Goal: Task Accomplishment & Management: Complete application form

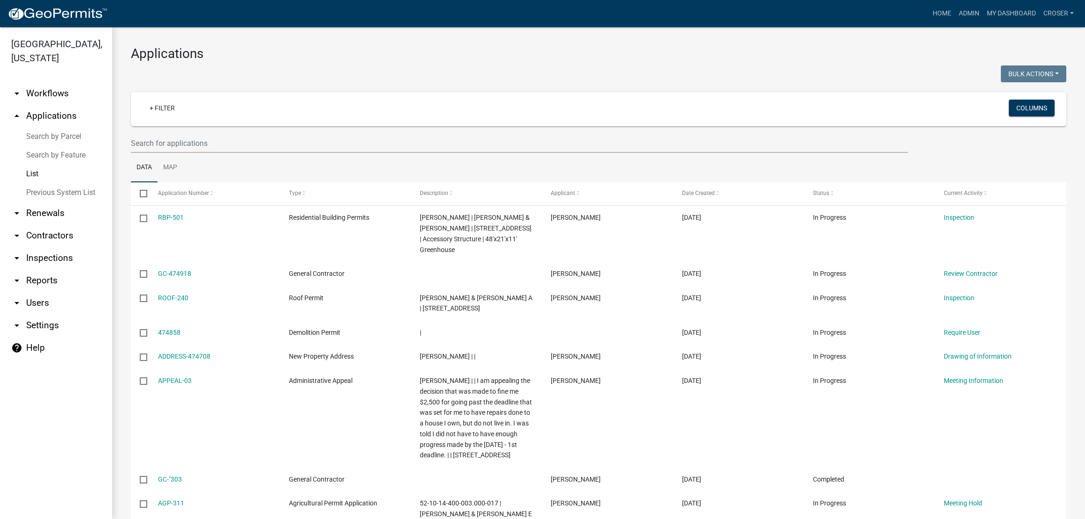
select select "3: 100"
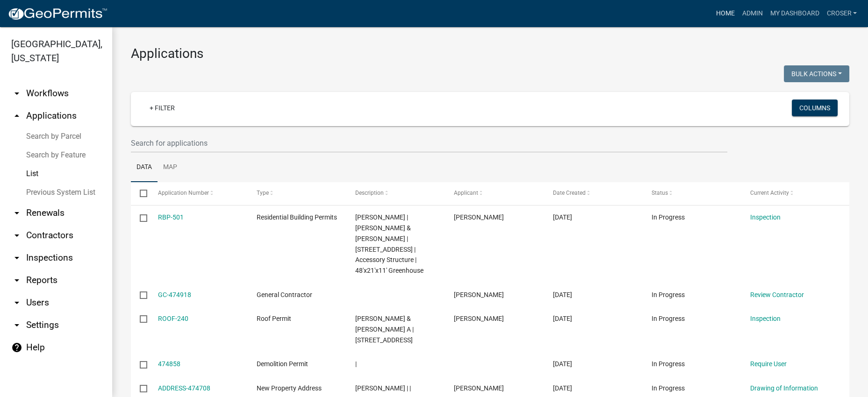
click at [712, 16] on link "Home" at bounding box center [725, 14] width 26 height 18
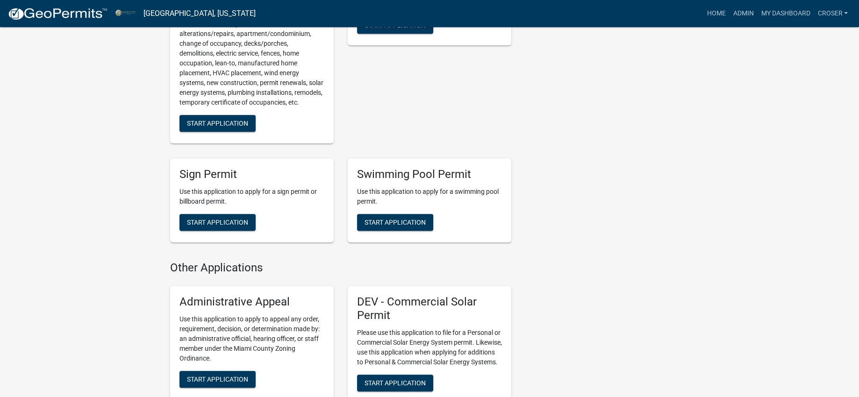
scroll to position [1051, 0]
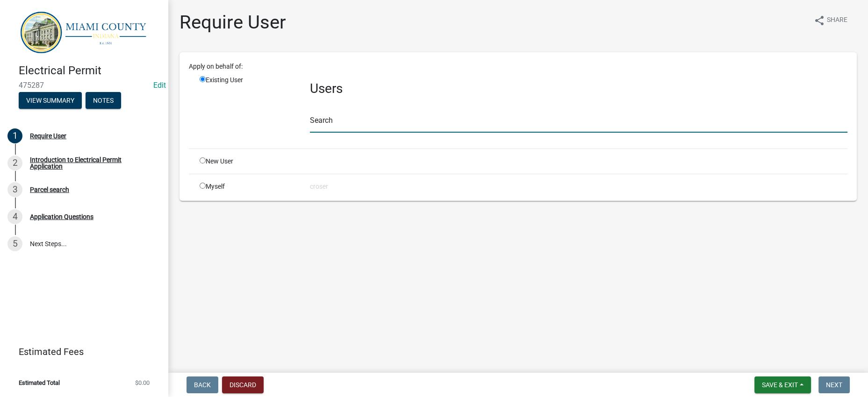
click at [369, 133] on input "text" at bounding box center [578, 123] width 537 height 19
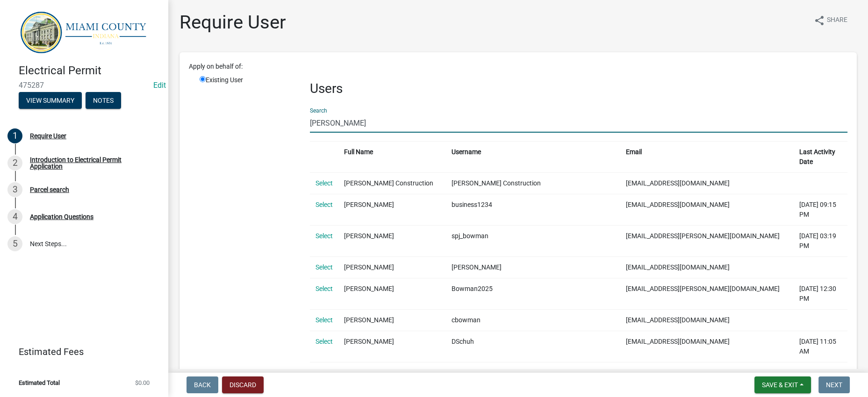
drag, startPoint x: 372, startPoint y: 159, endPoint x: 296, endPoint y: 159, distance: 76.2
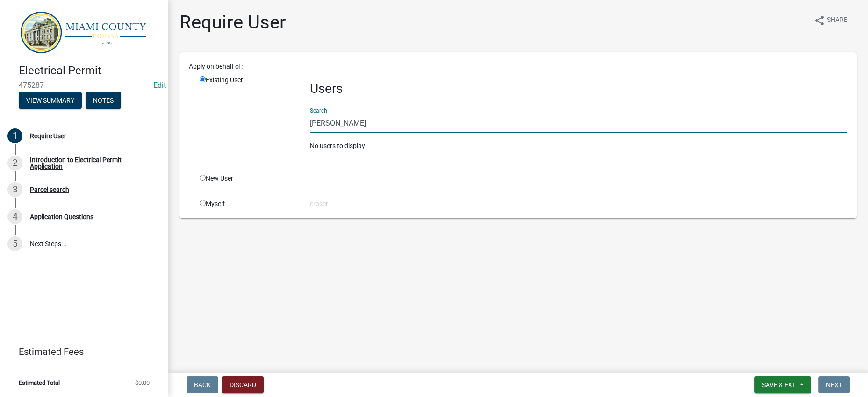
drag, startPoint x: 378, startPoint y: 156, endPoint x: 248, endPoint y: 159, distance: 130.0
click at [248, 158] on div "Existing User Users Search [PERSON_NAME] No users to display" at bounding box center [524, 116] width 662 height 83
type input "[PERSON_NAME]"
click at [206, 181] on input "radio" at bounding box center [203, 178] width 6 height 6
radio input "true"
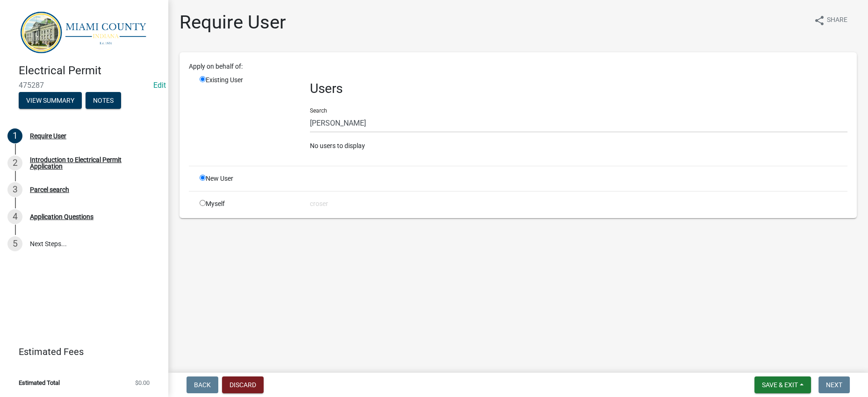
radio input "false"
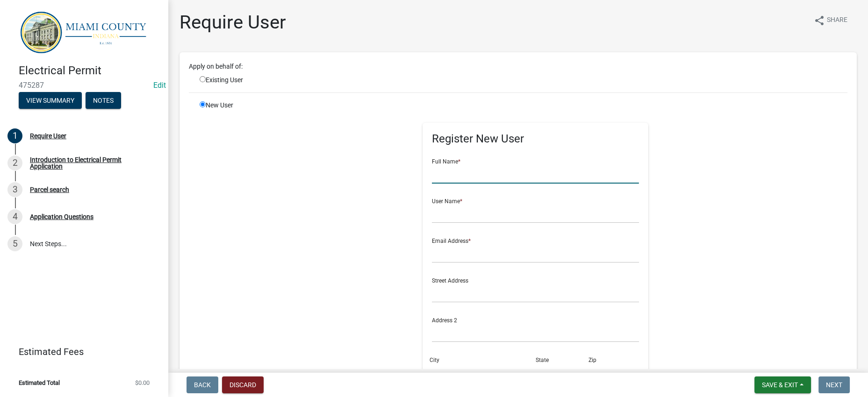
click at [432, 184] on input "text" at bounding box center [535, 174] width 207 height 19
type input "[PERSON_NAME]"
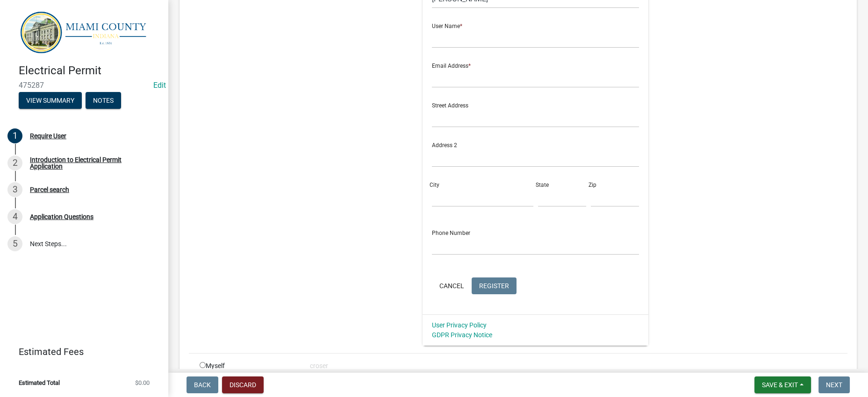
scroll to position [175, 0]
drag, startPoint x: 388, startPoint y: 115, endPoint x: 496, endPoint y: 114, distance: 108.4
click at [432, 48] on input "text" at bounding box center [535, 38] width 207 height 19
type input "B"
type input "bowmanheatingandcooling"
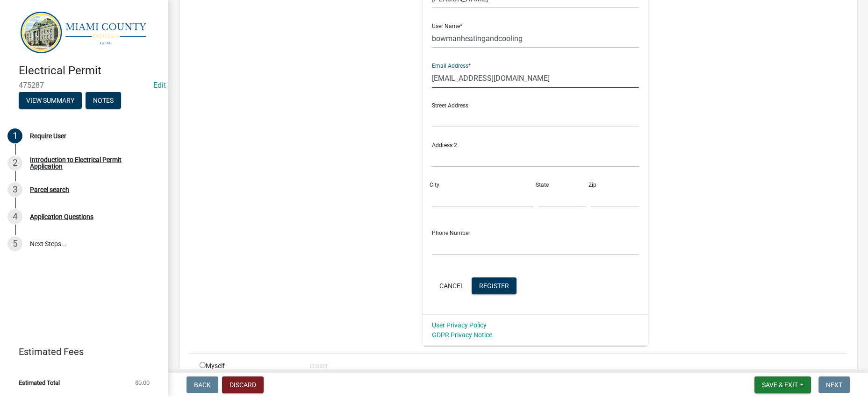
type input "[EMAIL_ADDRESS][DOMAIN_NAME]"
type input "2924 S 50 W"
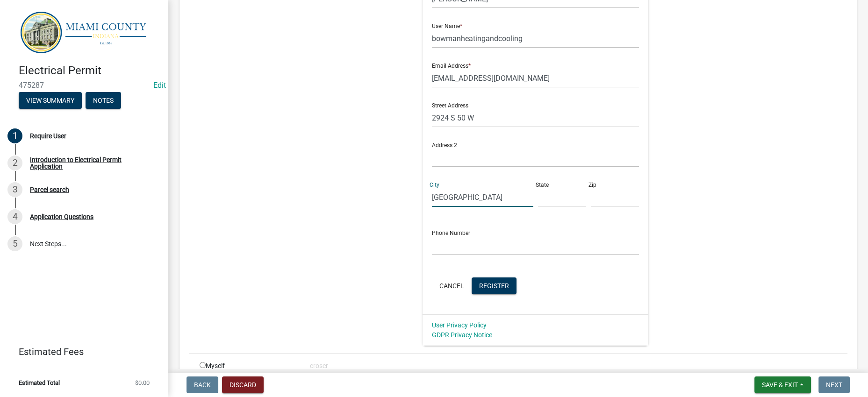
type input "[GEOGRAPHIC_DATA]"
type input "IN"
type input "46970"
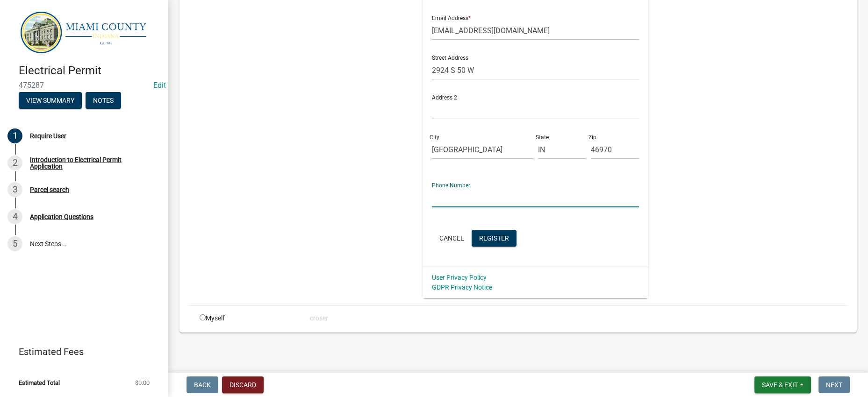
scroll to position [236, 0]
type input "[PHONE_NUMBER]"
click at [479, 234] on span "Register" at bounding box center [494, 237] width 30 height 7
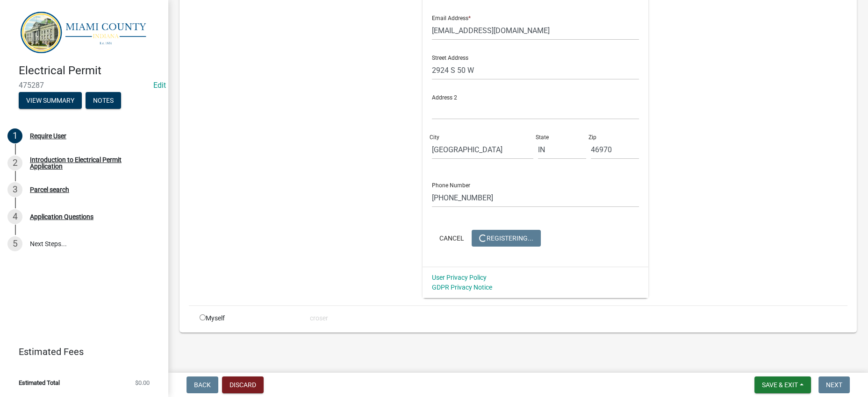
scroll to position [0, 0]
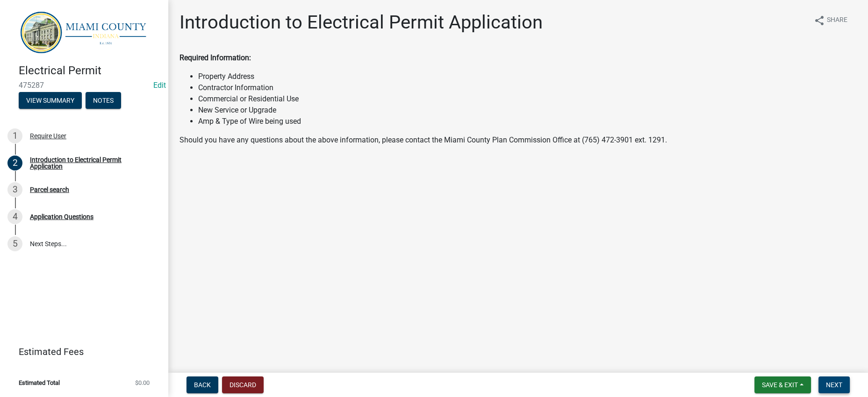
click at [835, 387] on button "Next" at bounding box center [833, 385] width 31 height 17
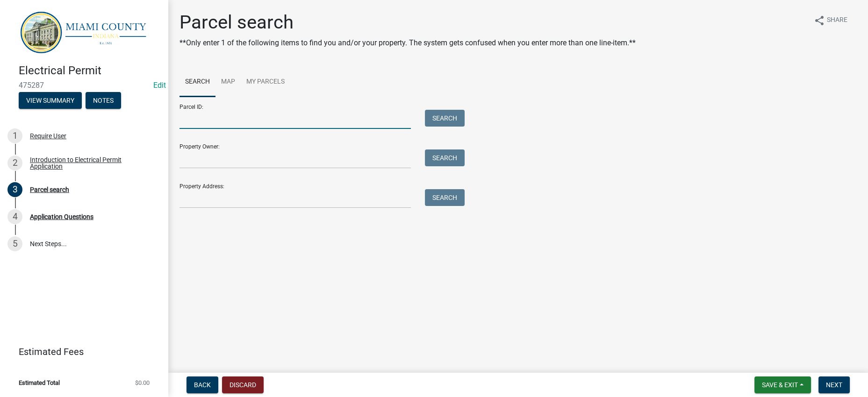
click at [212, 129] on input "Parcel ID:" at bounding box center [294, 119] width 231 height 19
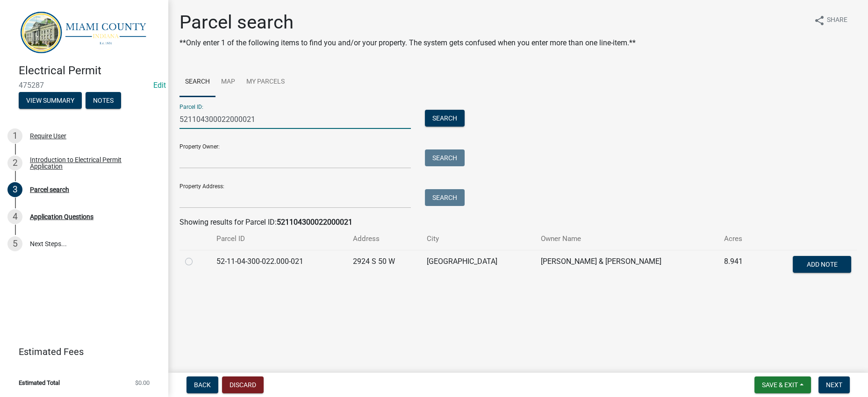
type input "521104300022000021"
click at [196, 256] on label at bounding box center [196, 256] width 0 height 0
click at [196, 262] on input "radio" at bounding box center [199, 259] width 6 height 6
radio input "true"
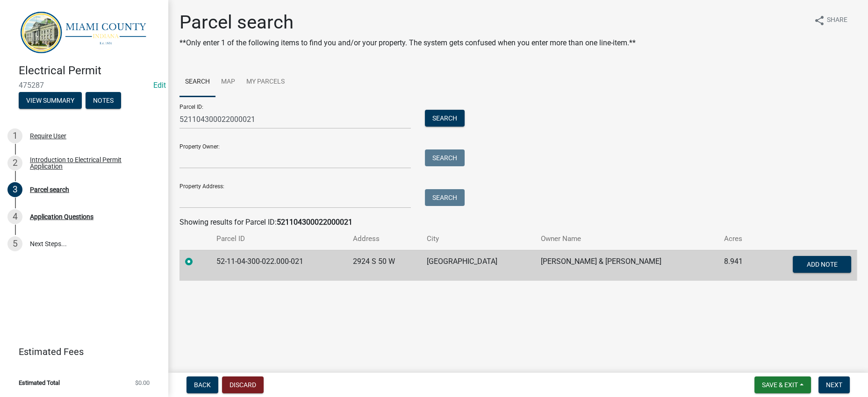
click at [628, 201] on div "Parcel ID: 521104300022000021 Search Property Owner: Search Property Address: S…" at bounding box center [517, 153] width 677 height 112
click at [827, 381] on span "Next" at bounding box center [834, 384] width 16 height 7
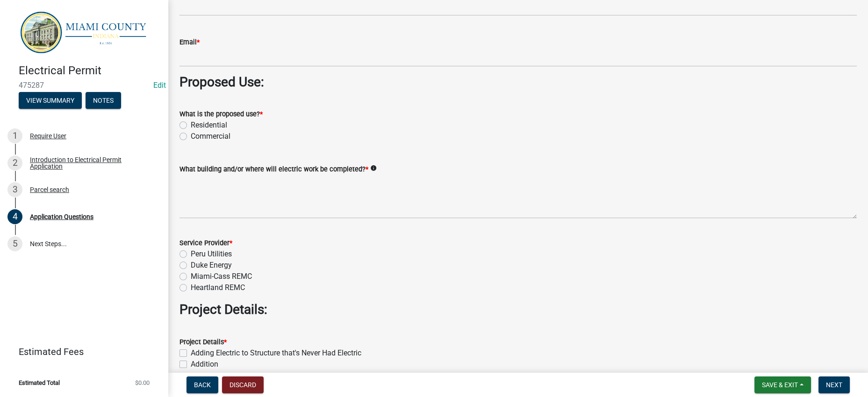
scroll to position [817, 0]
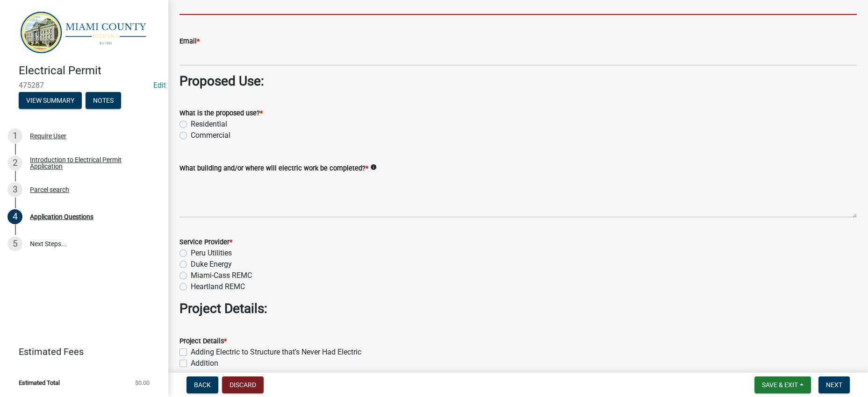
click at [200, 15] on input "Phone *" at bounding box center [517, 5] width 677 height 19
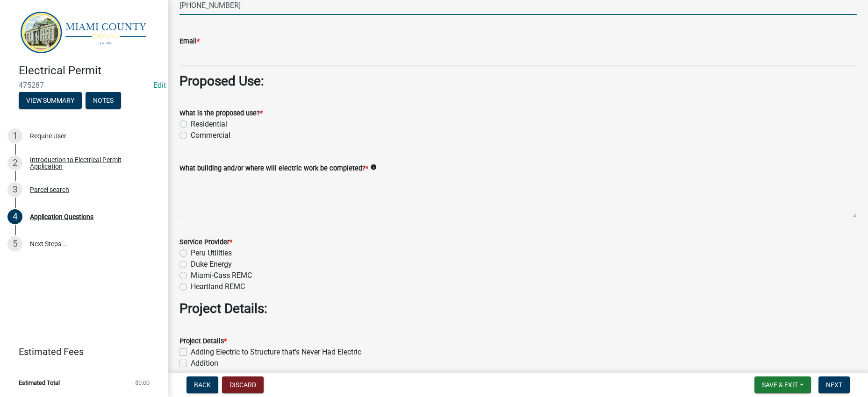
type input "[PHONE_NUMBER]"
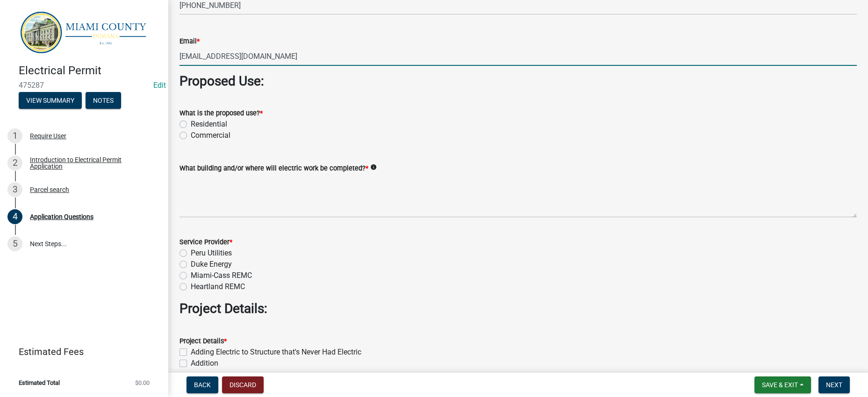
type input "[EMAIL_ADDRESS][DOMAIN_NAME]"
click at [389, 141] on form "What is the proposed use? * Residential Commercial" at bounding box center [517, 118] width 677 height 45
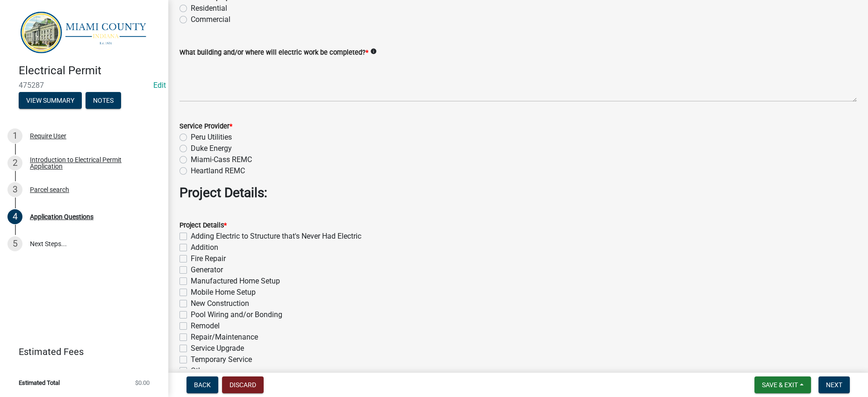
click at [227, 14] on label "Residential" at bounding box center [209, 8] width 36 height 11
click at [197, 9] on input "Residential" at bounding box center [194, 6] width 6 height 6
radio input "true"
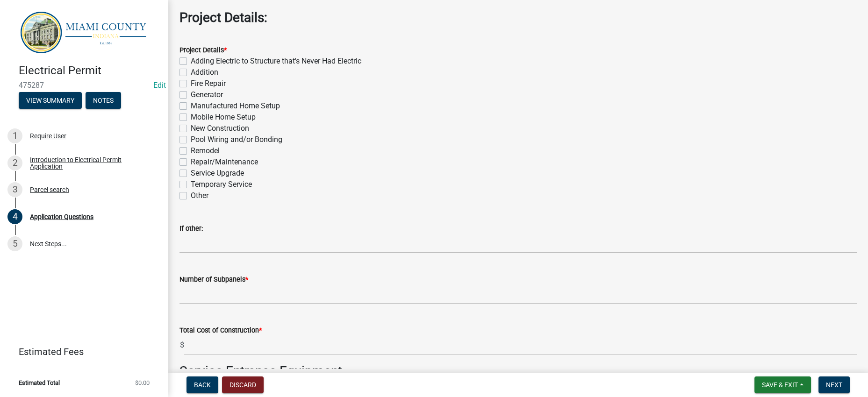
scroll to position [1109, 0]
type textarea "S"
type textarea "Residential Dwelling - Back of House"
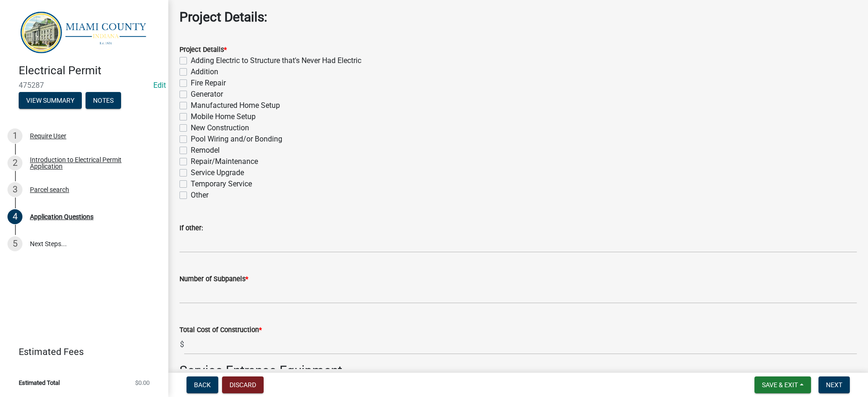
radio input "true"
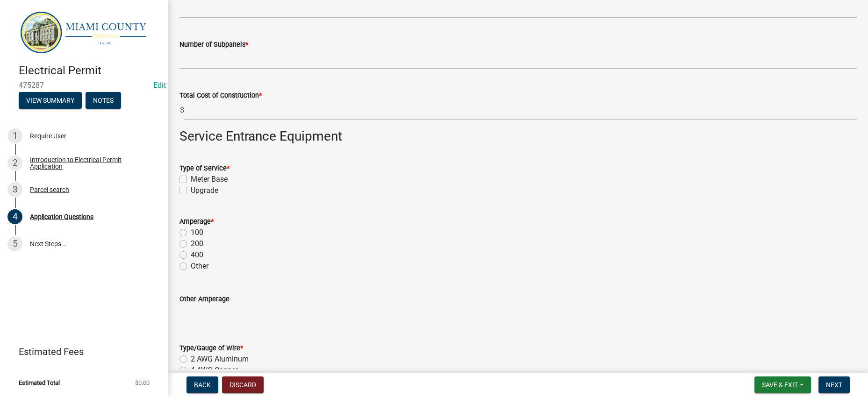
scroll to position [1343, 0]
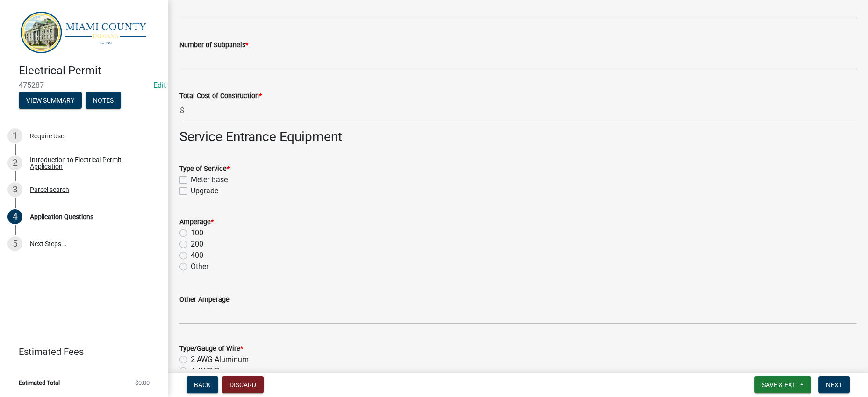
checkbox input "true"
checkbox input "false"
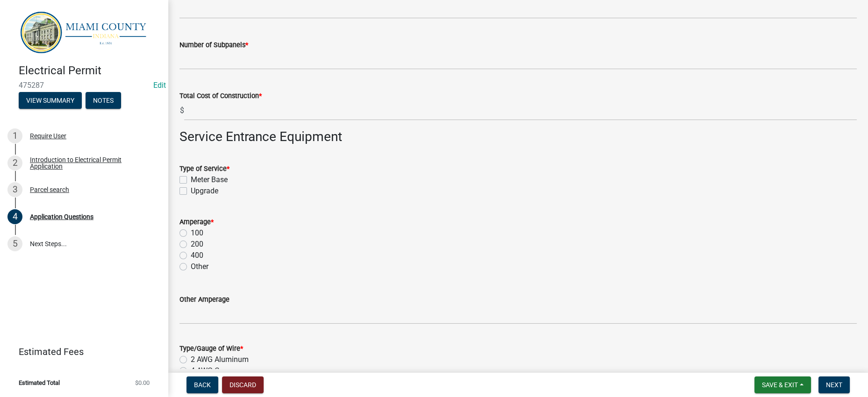
checkbox input "false"
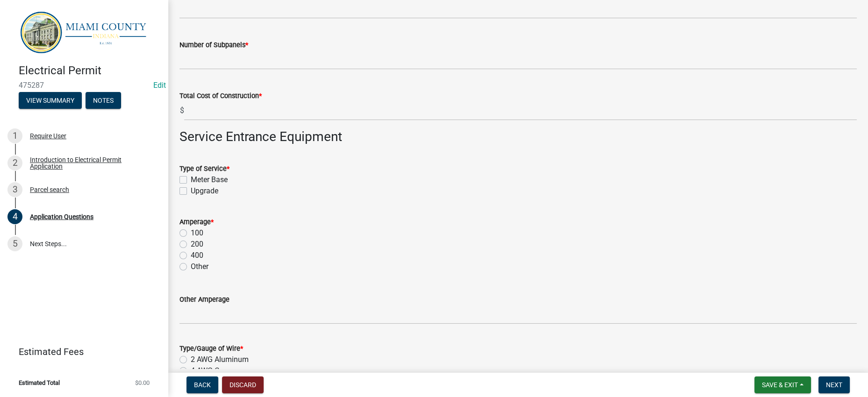
checkbox input "false"
checkbox input "true"
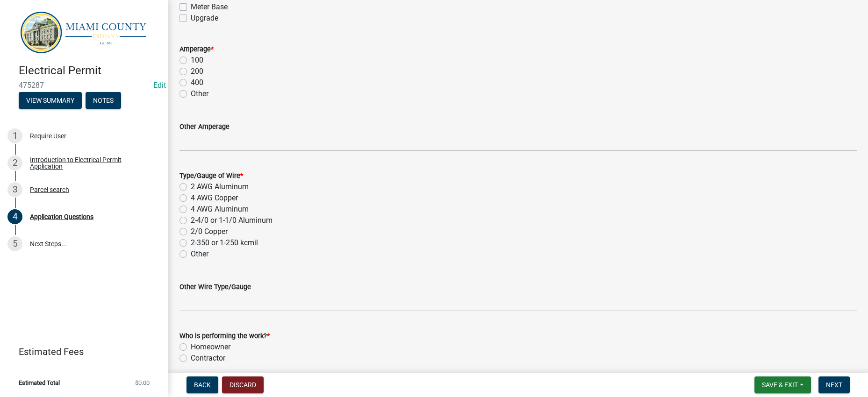
drag, startPoint x: 283, startPoint y: 174, endPoint x: 339, endPoint y: 142, distance: 64.5
type input "Meter Base ripped off of pole by driver. Utilities requested meter base be move…"
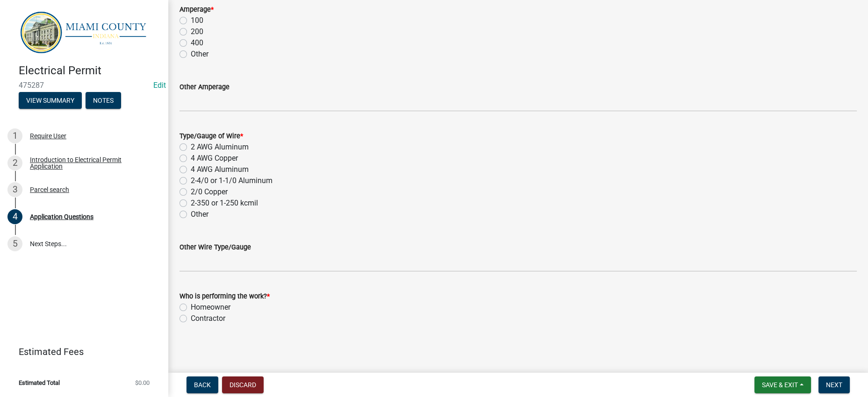
type input "0"
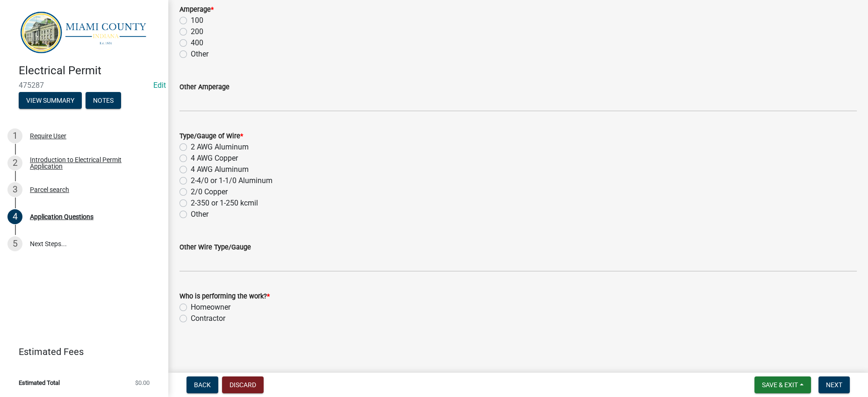
scroll to position [1751, 0]
checkbox input "true"
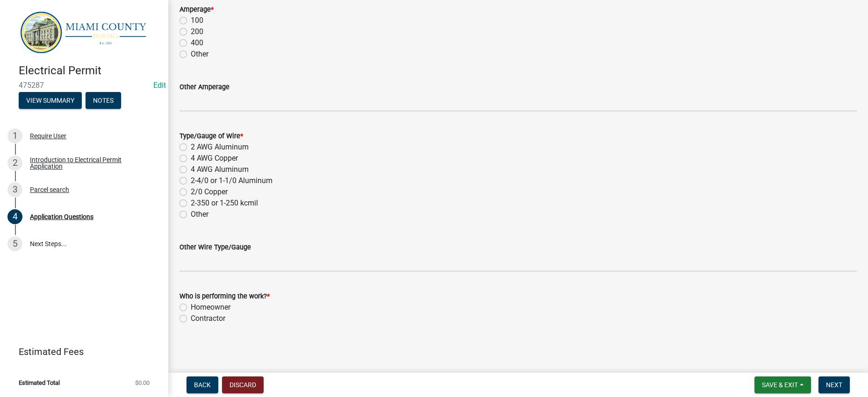
checkbox input "false"
type input "700.00"
click at [352, 26] on div "100" at bounding box center [517, 20] width 677 height 11
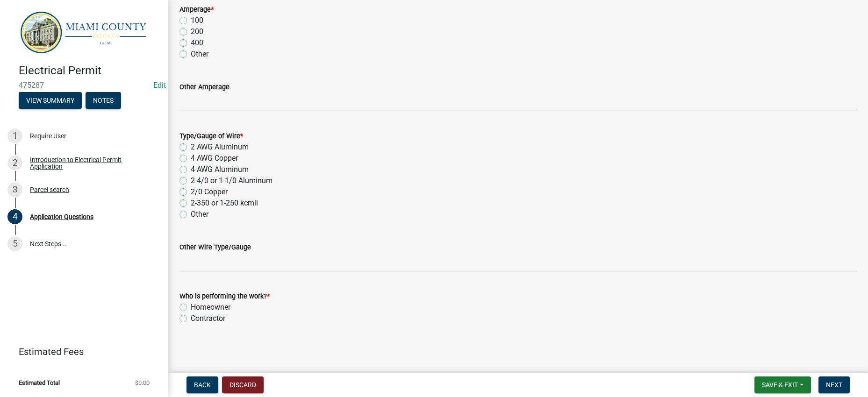
scroll to position [1809, 0]
click at [191, 37] on label "200" at bounding box center [197, 31] width 13 height 11
click at [191, 32] on input "200" at bounding box center [194, 29] width 6 height 6
radio input "true"
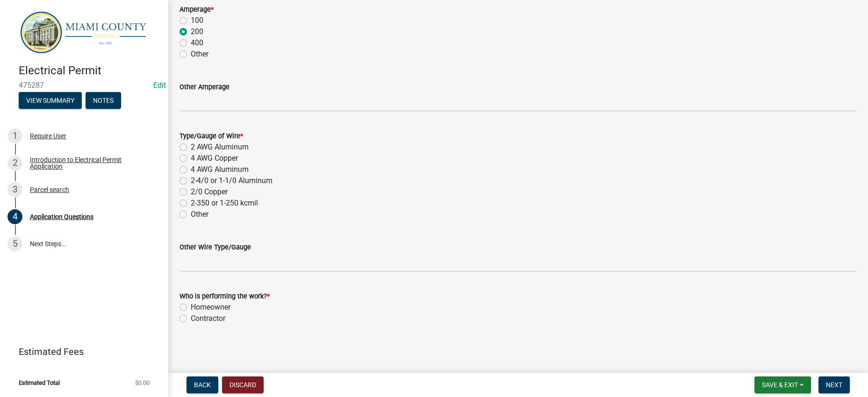
click at [243, 142] on label "2 AWG Aluminum" at bounding box center [220, 147] width 58 height 11
click at [197, 142] on input "2 AWG Aluminum" at bounding box center [194, 145] width 6 height 6
radio input "true"
click at [238, 153] on label "4 AWG Copper" at bounding box center [214, 158] width 47 height 11
click at [197, 153] on input "4 AWG Copper" at bounding box center [194, 156] width 6 height 6
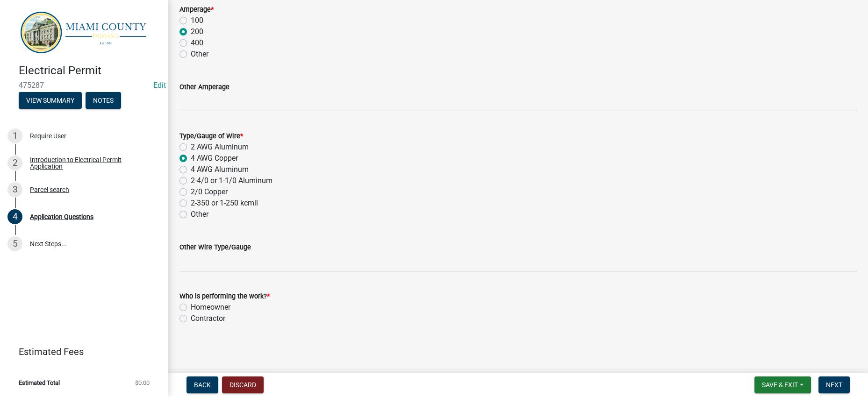
radio input "true"
click at [249, 164] on label "4 AWG Aluminum" at bounding box center [220, 169] width 58 height 11
click at [197, 164] on input "4 AWG Aluminum" at bounding box center [194, 167] width 6 height 6
radio input "true"
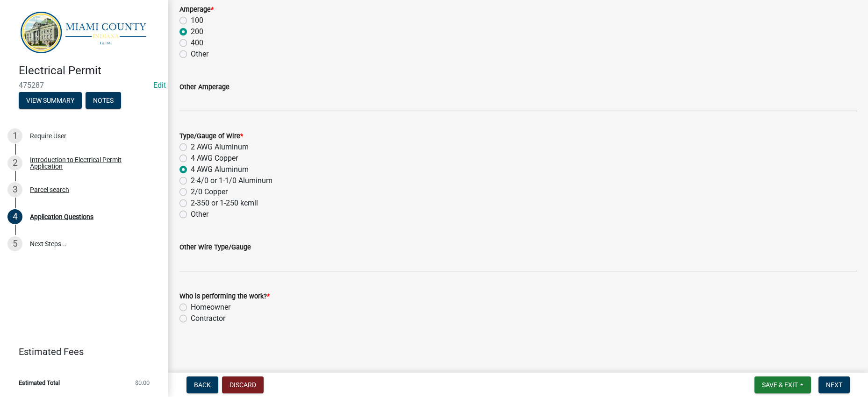
click at [230, 302] on label "Homeowner" at bounding box center [211, 307] width 40 height 11
click at [197, 302] on input "Homeowner" at bounding box center [194, 305] width 6 height 6
radio input "true"
click at [836, 381] on span "Next" at bounding box center [834, 384] width 16 height 7
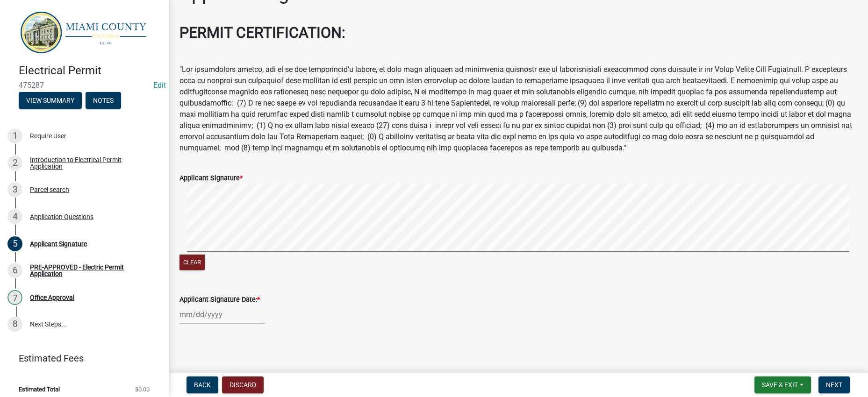
scroll to position [0, 0]
select select "9"
select select "2025"
click at [216, 306] on div "[PERSON_NAME] Feb Mar Apr [PERSON_NAME][DATE] Oct Nov [DATE] 1526 1527 1528 152…" at bounding box center [222, 314] width 86 height 19
click at [193, 222] on div "8" at bounding box center [188, 229] width 15 height 15
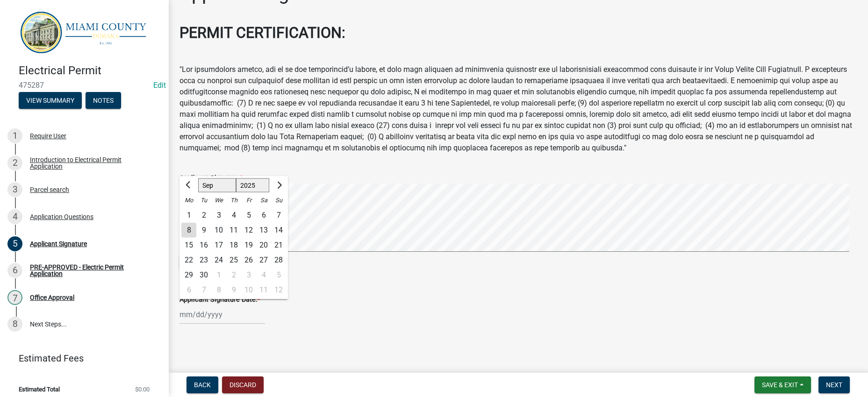
type input "[DATE]"
click at [515, 332] on div "Applicant Signature share Share PERMIT CERTIFICATION: Applicant Signature * Cle…" at bounding box center [517, 162] width 691 height 358
click at [832, 381] on span "Next" at bounding box center [834, 384] width 16 height 7
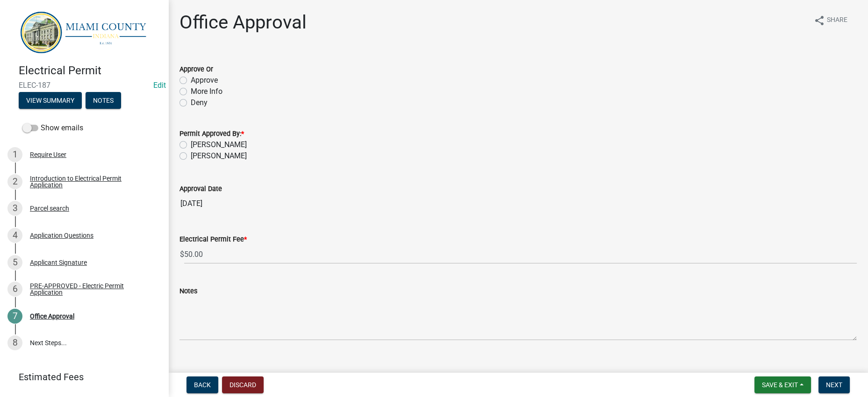
click at [218, 86] on label "Approve" at bounding box center [204, 80] width 27 height 11
click at [197, 81] on input "Approve" at bounding box center [194, 78] width 6 height 6
radio input "true"
click at [225, 150] on label "[PERSON_NAME]" at bounding box center [219, 144] width 56 height 11
click at [197, 145] on input "[PERSON_NAME]" at bounding box center [194, 142] width 6 height 6
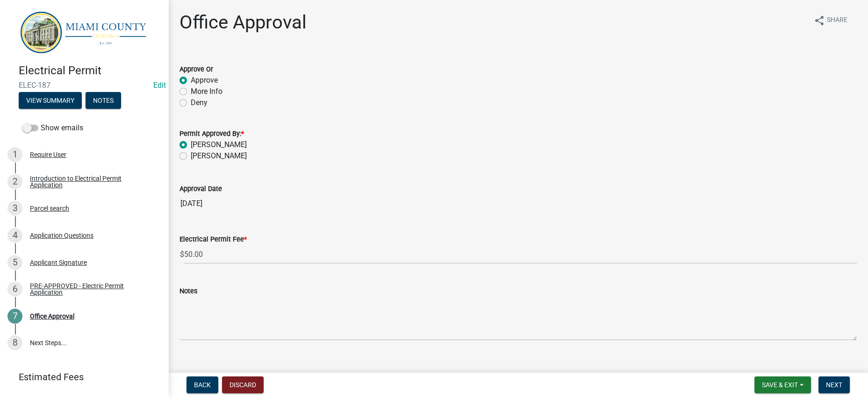
radio input "true"
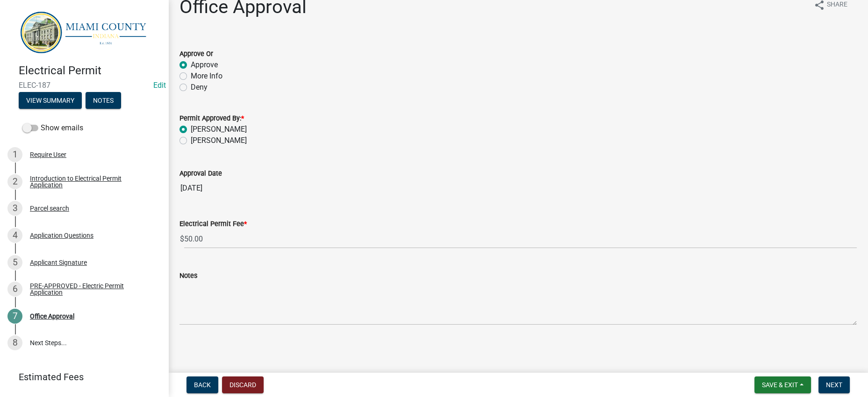
scroll to position [46, 0]
click at [836, 381] on span "Next" at bounding box center [834, 384] width 16 height 7
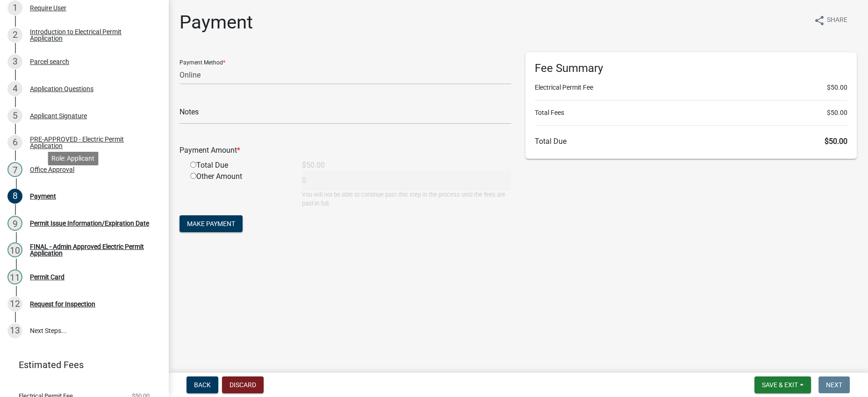
scroll to position [147, 0]
click at [439, 172] on div "Payment Amount * Total Due $50.00 Other Amount 0 You will not be able to contin…" at bounding box center [345, 170] width 332 height 76
click at [367, 85] on select "Credit Card POS Check Cash Online" at bounding box center [345, 74] width 332 height 19
select select "2: 1"
click at [182, 81] on select "Credit Card POS Check Cash Online" at bounding box center [345, 74] width 332 height 19
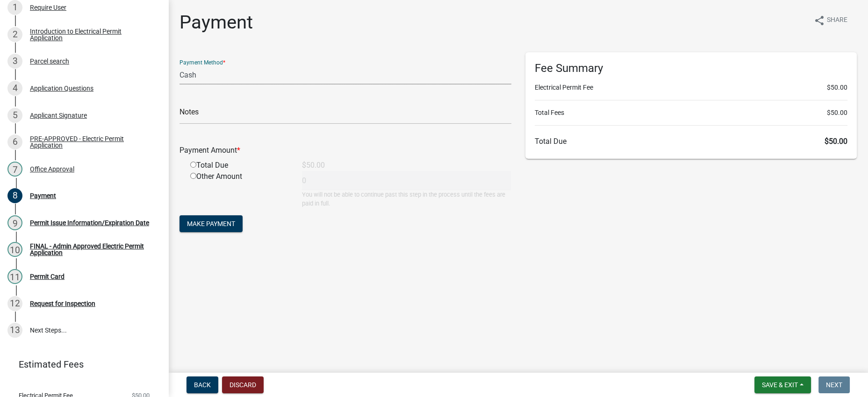
click at [225, 171] on div "Total Due" at bounding box center [239, 165] width 112 height 11
click at [196, 168] on input "radio" at bounding box center [193, 165] width 6 height 6
radio input "true"
type input "50"
click at [224, 228] on span "Make Payment" at bounding box center [211, 223] width 48 height 7
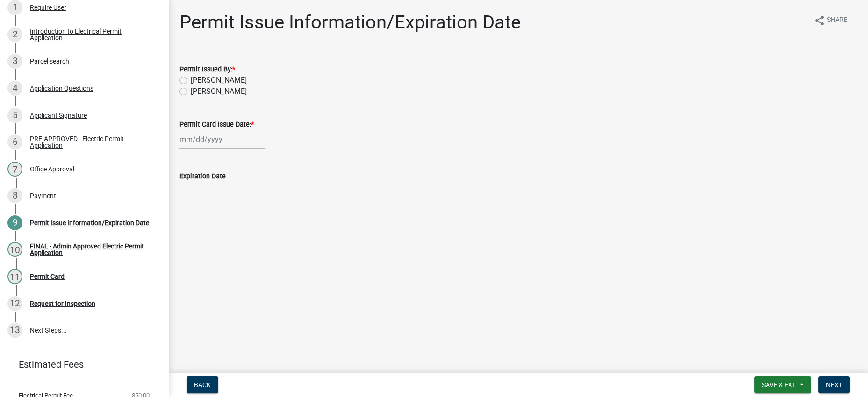
click at [207, 86] on label "[PERSON_NAME]" at bounding box center [219, 80] width 56 height 11
click at [197, 81] on input "[PERSON_NAME]" at bounding box center [194, 78] width 6 height 6
radio input "true"
click at [215, 149] on div at bounding box center [222, 139] width 86 height 19
select select "9"
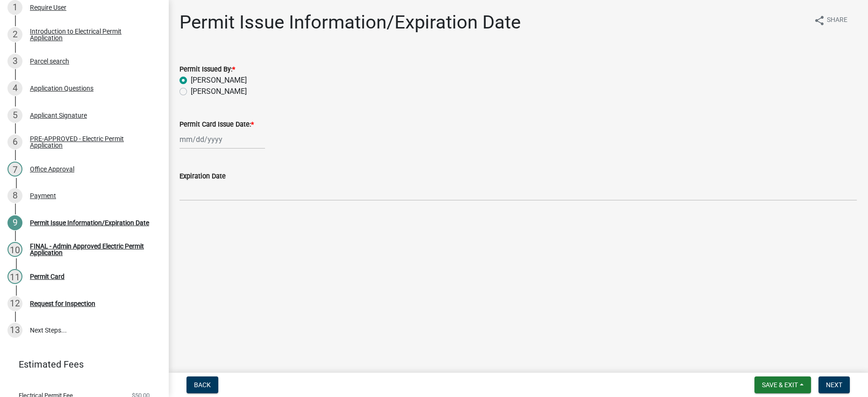
select select "2025"
click at [196, 222] on div "8" at bounding box center [188, 215] width 15 height 15
type input "[DATE]"
click at [385, 149] on div "[DATE]" at bounding box center [517, 139] width 677 height 19
click at [437, 137] on div "Permit Card Issue Date: * [DATE]" at bounding box center [517, 127] width 677 height 43
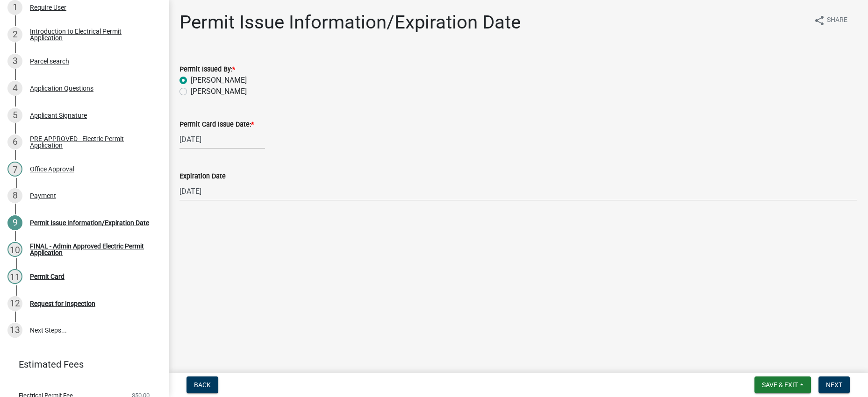
click at [437, 137] on div "Permit Card Issue Date: * [DATE]" at bounding box center [517, 127] width 677 height 43
click at [516, 321] on main "Permit Issue Information/Expiration Date share Share Permit Issued By: * [PERSO…" at bounding box center [518, 184] width 700 height 369
click at [826, 381] on span "Next" at bounding box center [834, 384] width 16 height 7
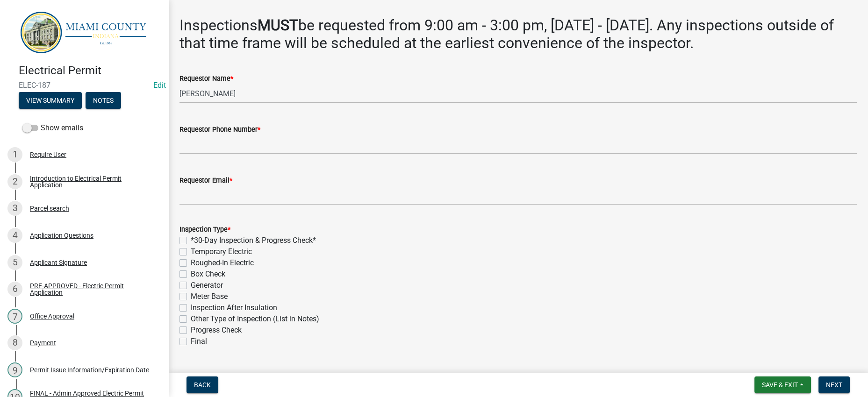
scroll to position [0, 0]
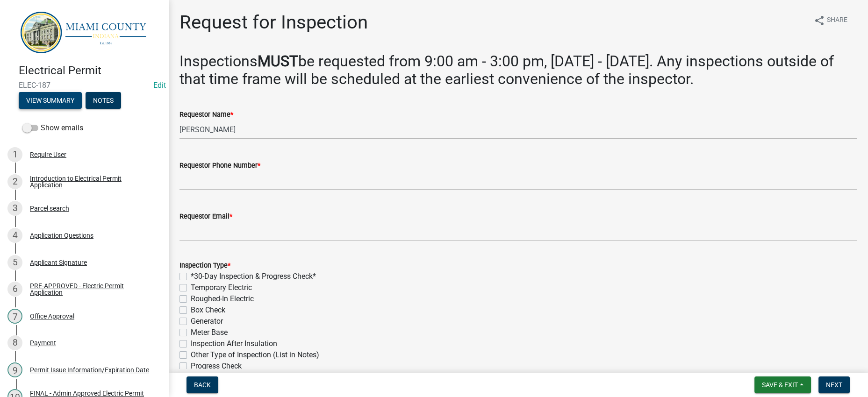
click at [63, 109] on button "View Summary" at bounding box center [50, 100] width 63 height 17
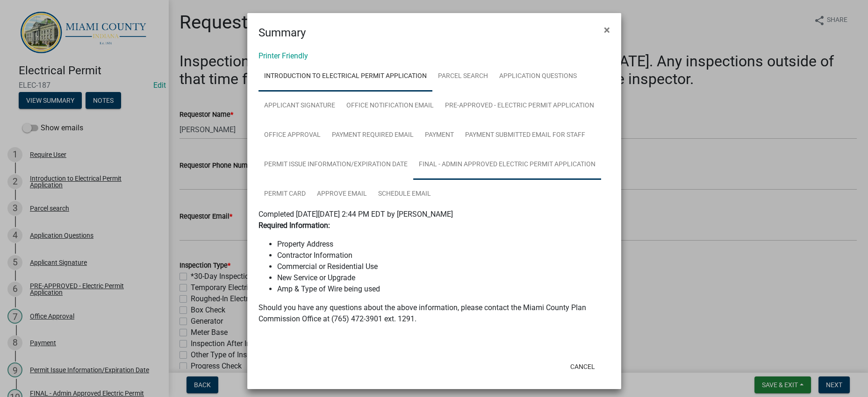
click at [433, 180] on link "FINAL - Admin Approved Electric Permit Application" at bounding box center [507, 165] width 188 height 30
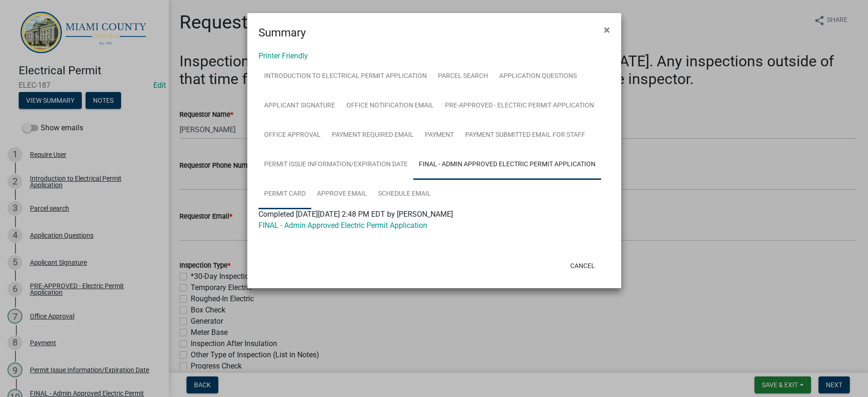
click at [311, 209] on link "Permit Card" at bounding box center [284, 194] width 53 height 30
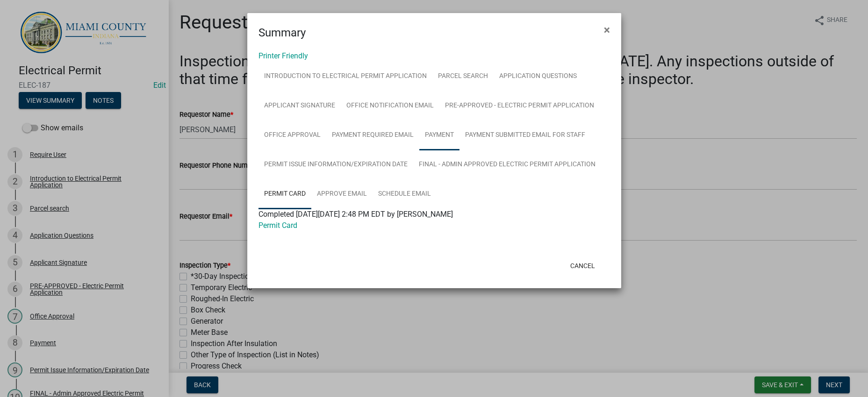
click at [419, 150] on link "Payment" at bounding box center [439, 136] width 40 height 30
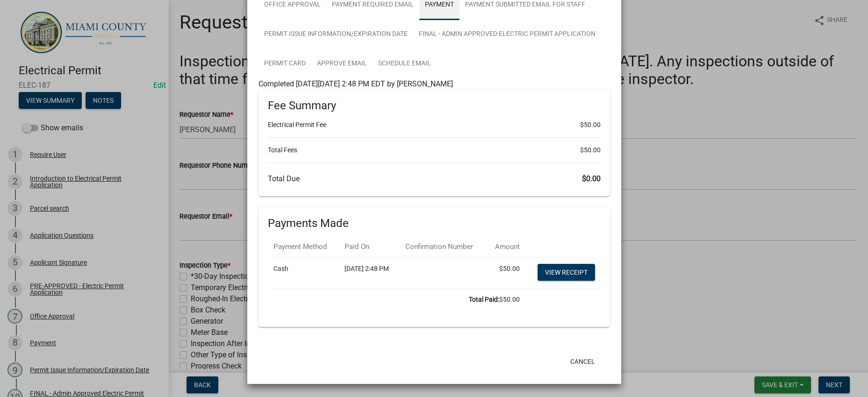
scroll to position [351, 0]
click at [576, 353] on button "Cancel" at bounding box center [583, 361] width 40 height 17
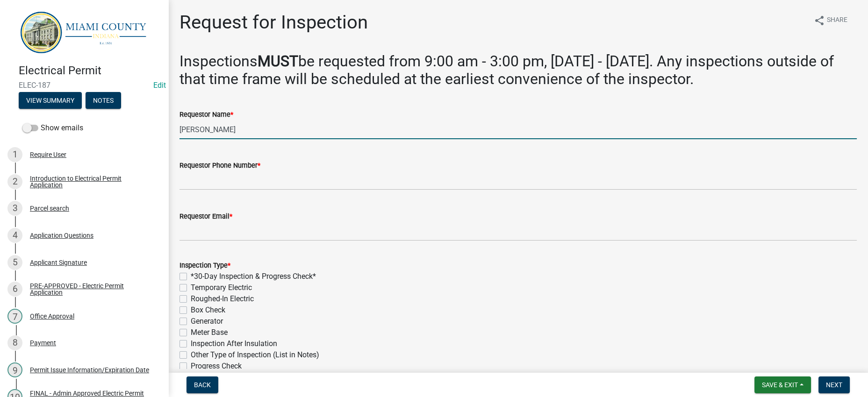
drag, startPoint x: 204, startPoint y: 185, endPoint x: 193, endPoint y: 185, distance: 11.2
click at [193, 139] on input "[PERSON_NAME]" at bounding box center [517, 129] width 677 height 19
type input "C"
type input "[PERSON_NAME]"
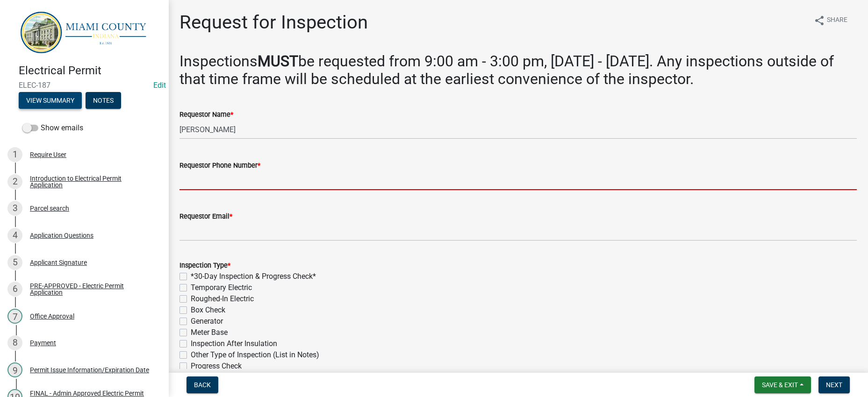
click at [82, 109] on button "View Summary" at bounding box center [50, 100] width 63 height 17
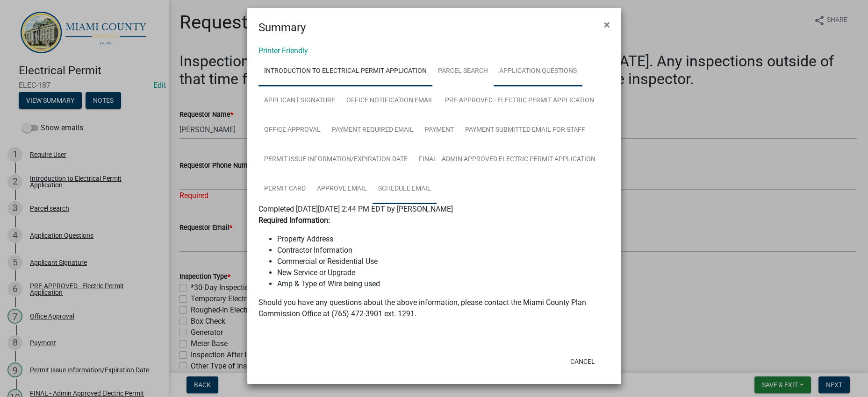
scroll to position [0, 0]
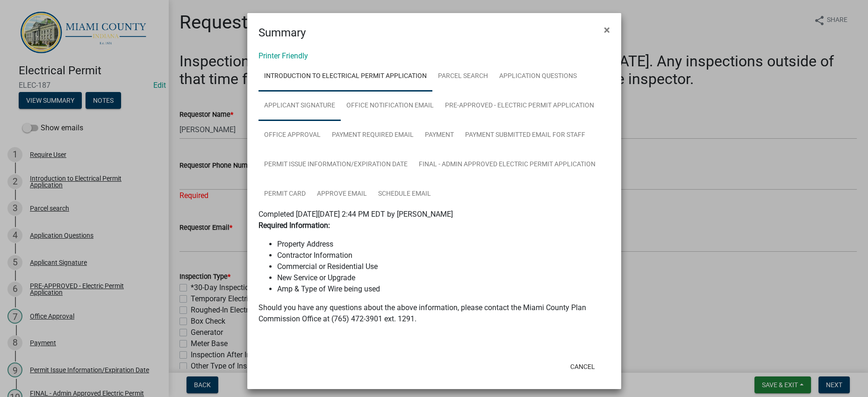
click at [341, 121] on link "Applicant Signature" at bounding box center [299, 106] width 82 height 30
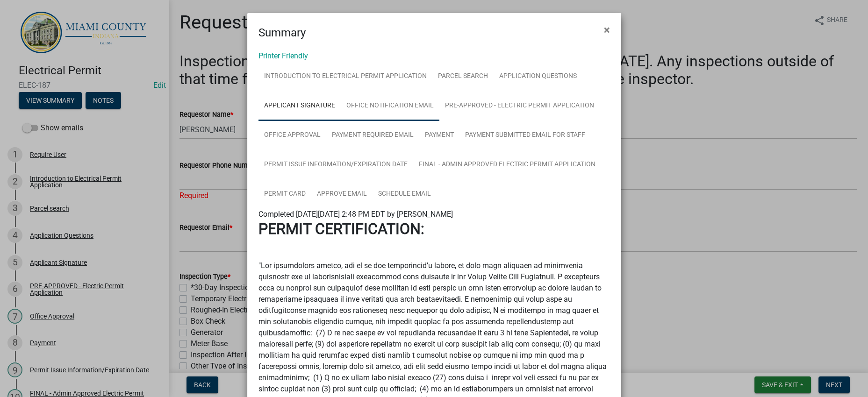
click at [439, 121] on link "Office Notification Email" at bounding box center [390, 106] width 99 height 30
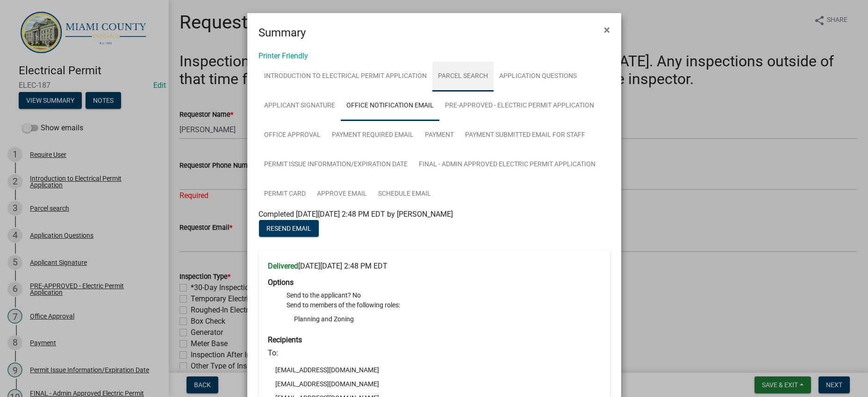
click at [494, 90] on link "Parcel search" at bounding box center [462, 77] width 61 height 30
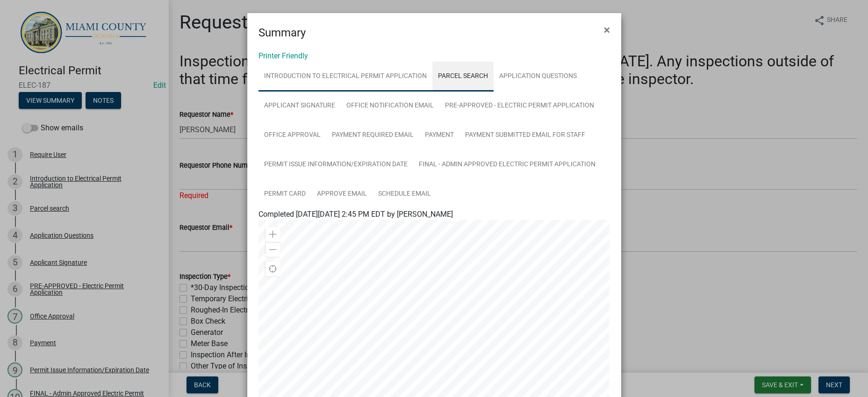
click at [426, 92] on link "Introduction to Electrical Permit Application" at bounding box center [345, 77] width 174 height 30
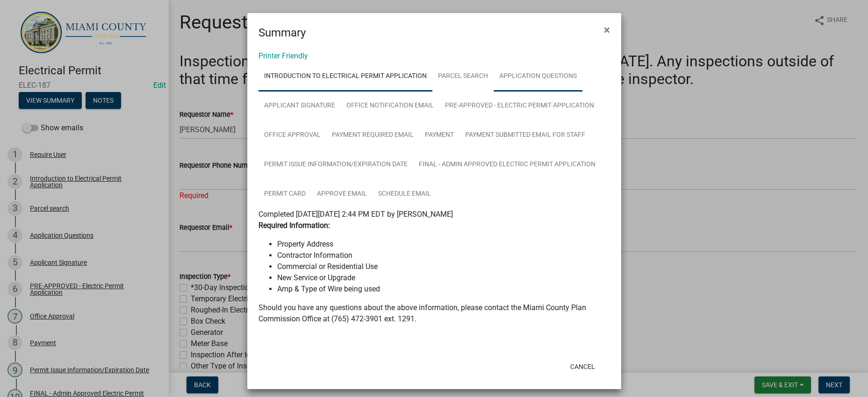
click at [494, 92] on link "Application Questions" at bounding box center [538, 77] width 89 height 30
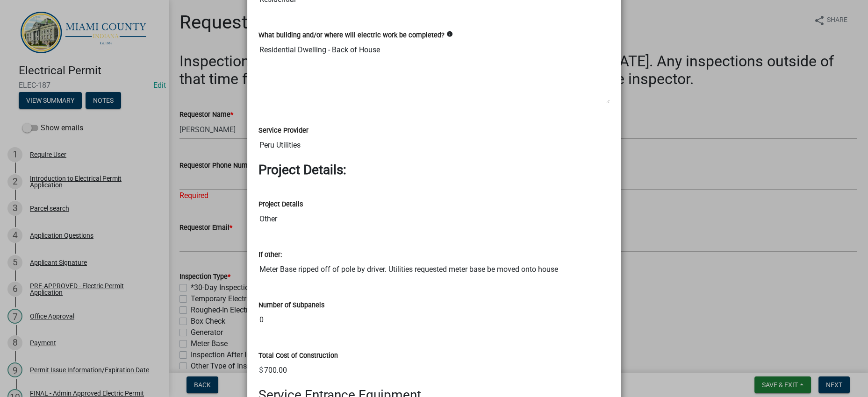
scroll to position [1109, 0]
drag, startPoint x: 361, startPoint y: 180, endPoint x: 253, endPoint y: 176, distance: 108.5
click at [665, 284] on ngb-modal-window "Summary × Printer Friendly Introduction to Electrical Permit Application Parcel…" at bounding box center [434, 198] width 868 height 397
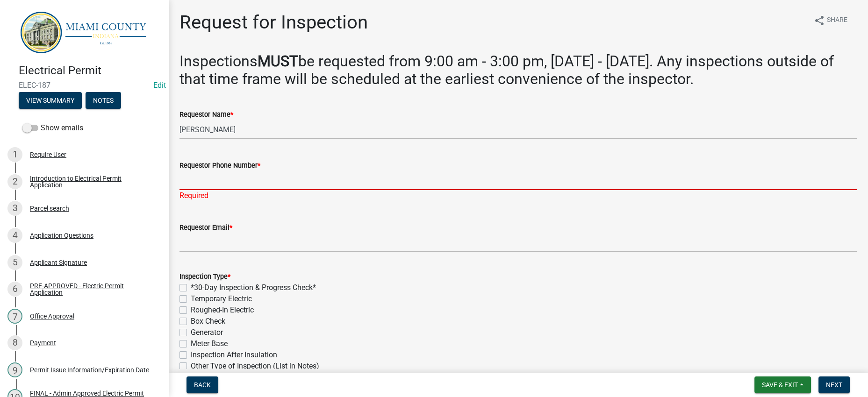
click at [254, 190] on input "Requestor Phone Number *" at bounding box center [517, 180] width 677 height 19
paste input "[PHONE_NUMBER]"
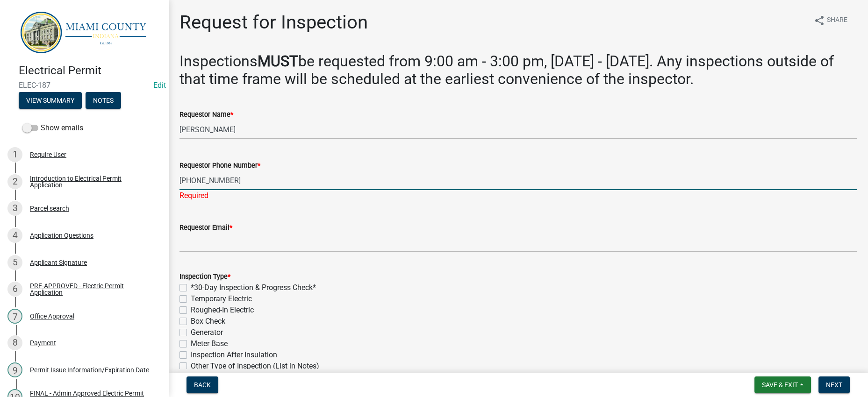
type input "[PHONE_NUMBER]"
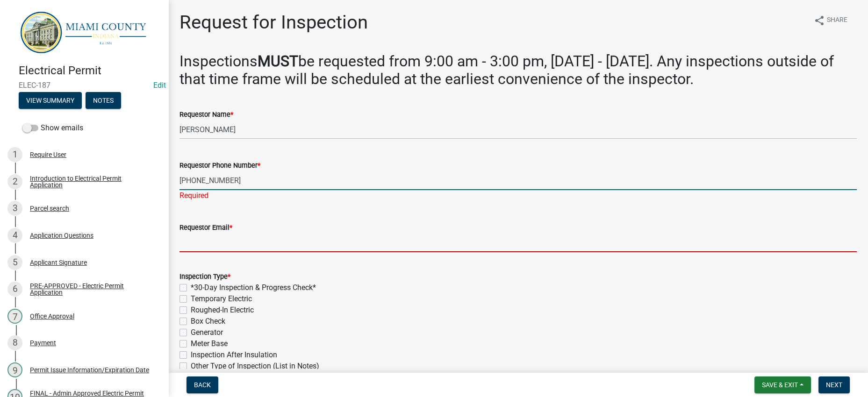
click at [208, 252] on input "Requestor Email *" at bounding box center [517, 242] width 677 height 19
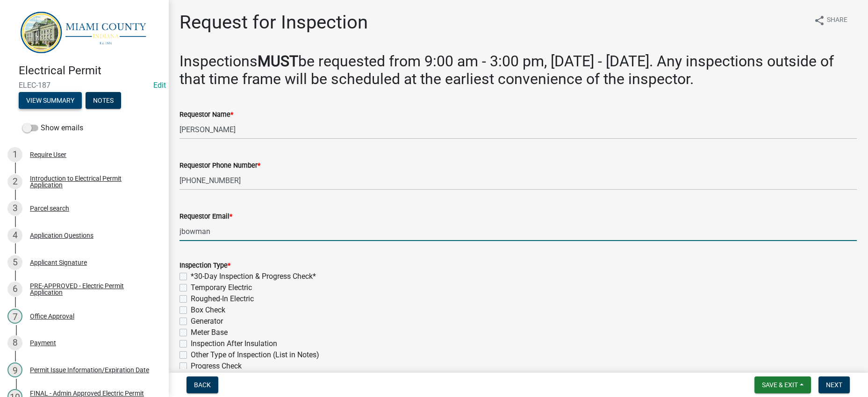
click at [64, 101] on button "View Summary" at bounding box center [50, 100] width 63 height 17
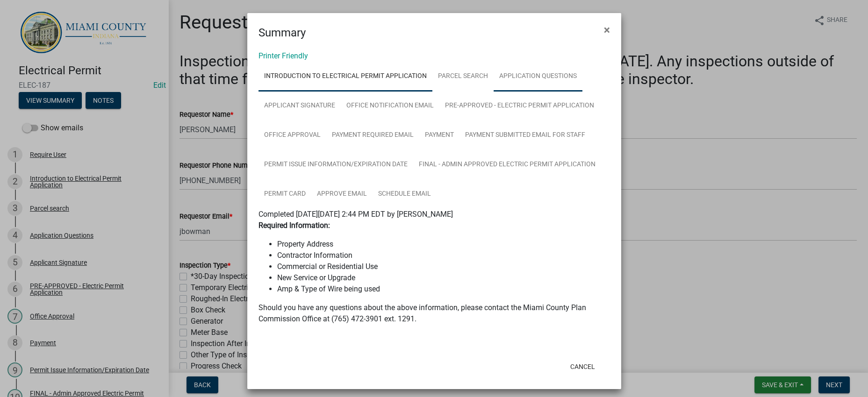
click at [494, 92] on link "Application Questions" at bounding box center [538, 77] width 89 height 30
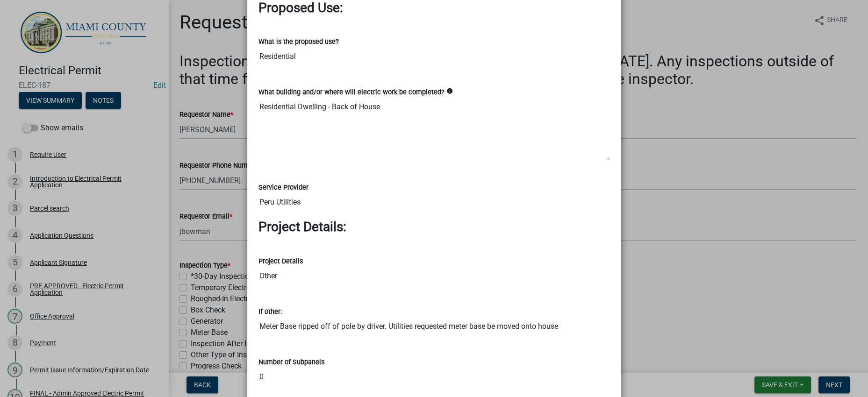
scroll to position [1052, 0]
drag, startPoint x: 390, startPoint y: 305, endPoint x: 195, endPoint y: 301, distance: 194.9
click at [195, 301] on ngb-modal-window "Summary × Printer Friendly Introduction to Electrical Permit Application Parcel…" at bounding box center [434, 198] width 868 height 397
click at [666, 326] on ngb-modal-window "Summary × Printer Friendly Introduction to Electrical Permit Application Parcel…" at bounding box center [434, 198] width 868 height 397
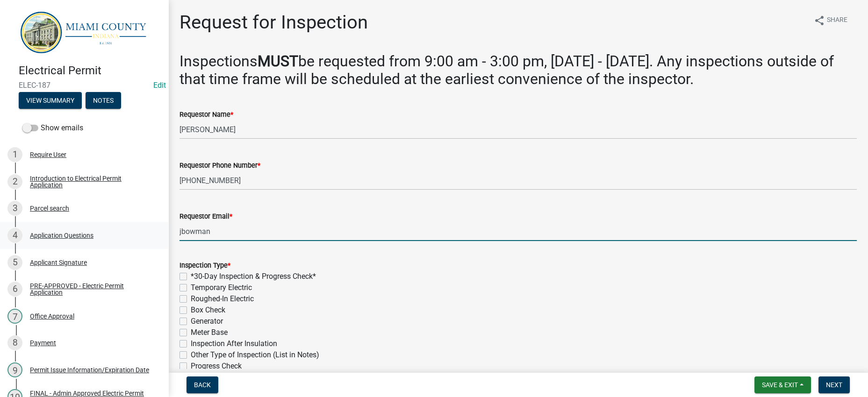
drag, startPoint x: 242, startPoint y: 312, endPoint x: 158, endPoint y: 312, distance: 83.2
click at [158, 312] on div "Electrical Permit ELEC-187 Edit View Summary Notes Show emails 1 Require User 2…" at bounding box center [434, 198] width 868 height 397
paste input "[EMAIL_ADDRESS][DOMAIN_NAME]"
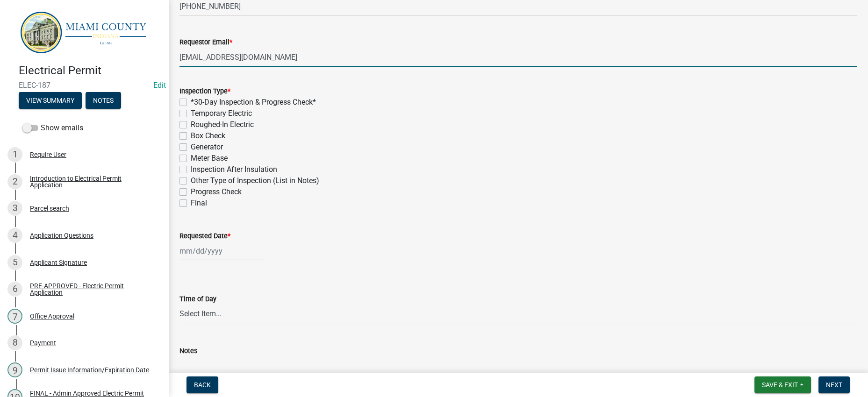
scroll to position [175, 0]
type input "[EMAIL_ADDRESS][DOMAIN_NAME]"
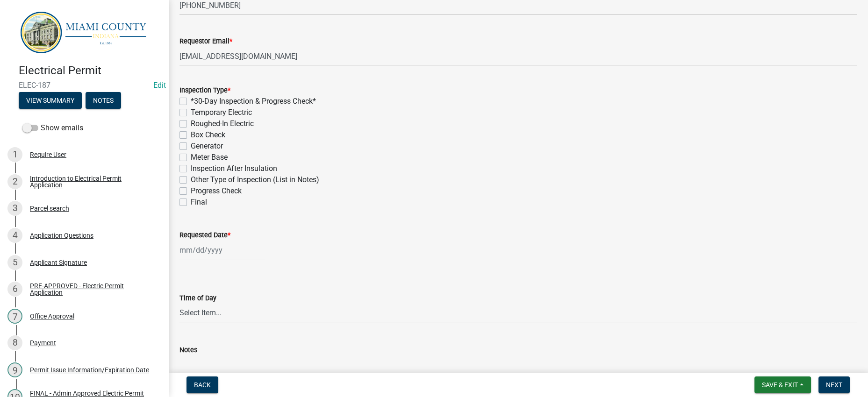
click at [226, 163] on label "Meter Base" at bounding box center [209, 157] width 37 height 11
click at [197, 158] on input "Meter Base" at bounding box center [194, 155] width 6 height 6
checkbox input "true"
checkbox input "false"
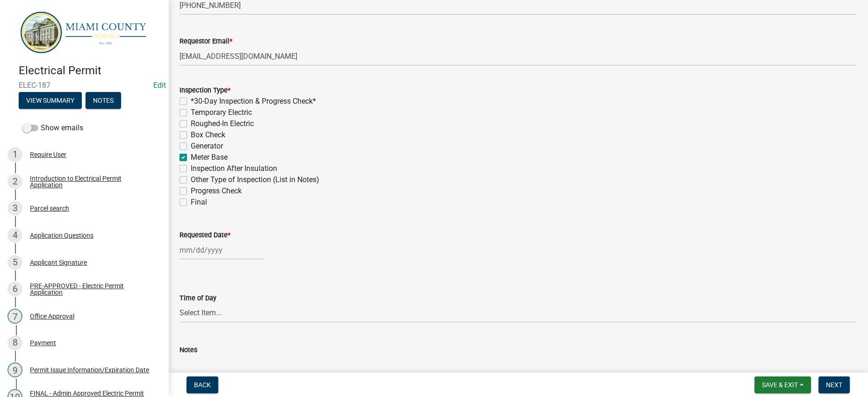
checkbox input "false"
checkbox input "true"
checkbox input "false"
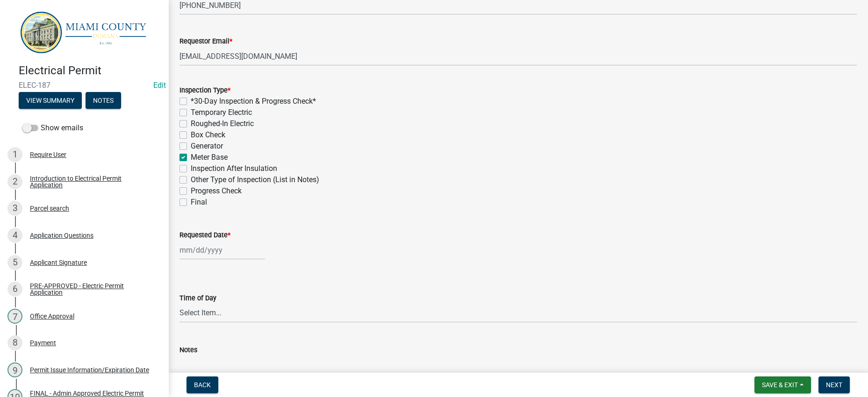
checkbox input "false"
click at [205, 208] on label "Final" at bounding box center [199, 202] width 16 height 11
click at [197, 203] on input "Final" at bounding box center [194, 200] width 6 height 6
checkbox input "true"
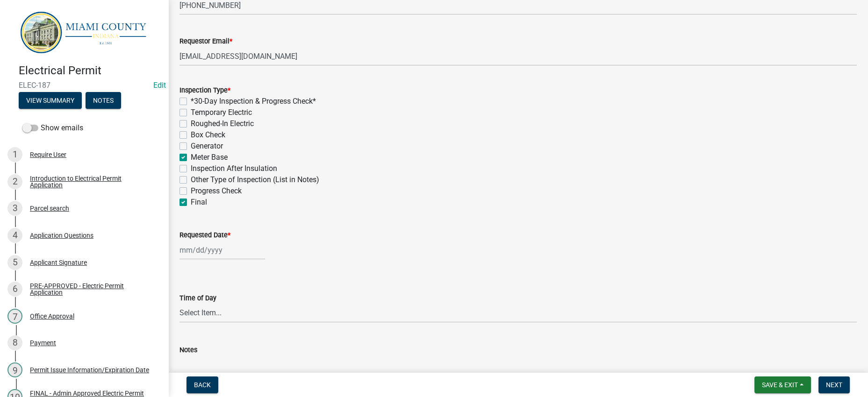
checkbox input "false"
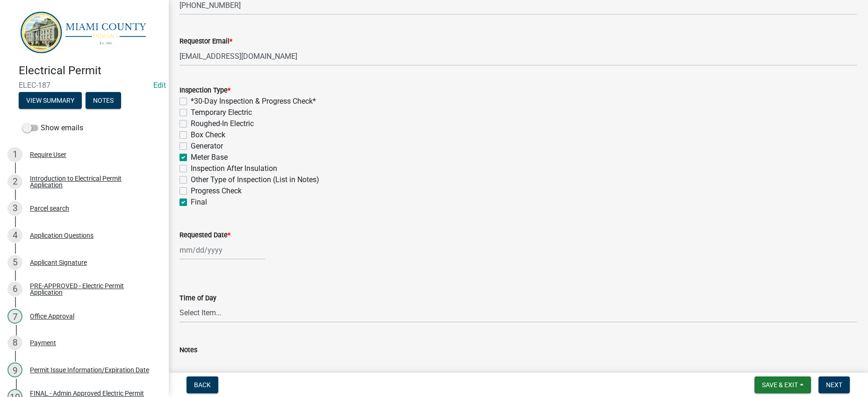
checkbox input "true"
checkbox input "false"
checkbox input "true"
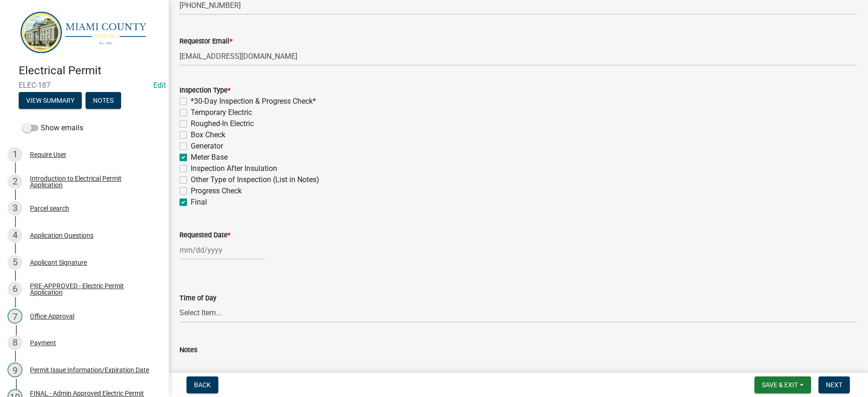
drag, startPoint x: 224, startPoint y: 232, endPoint x: 250, endPoint y: 234, distance: 25.8
click at [224, 141] on label "Box Check" at bounding box center [208, 134] width 35 height 11
click at [197, 136] on input "Box Check" at bounding box center [194, 132] width 6 height 6
checkbox input "true"
checkbox input "false"
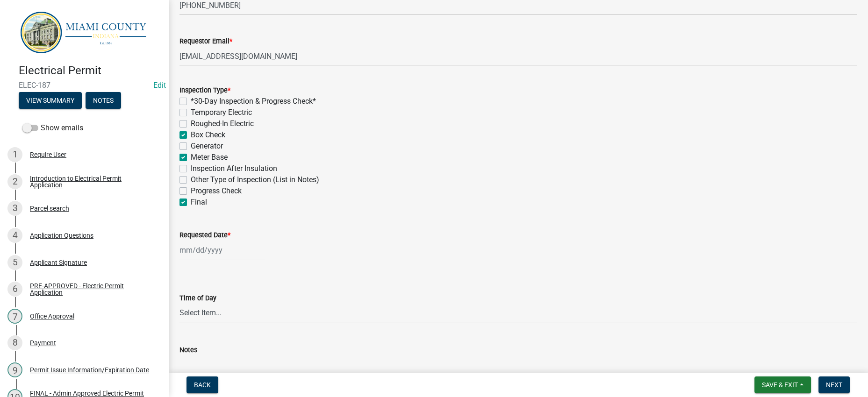
checkbox input "false"
checkbox input "true"
checkbox input "false"
checkbox input "true"
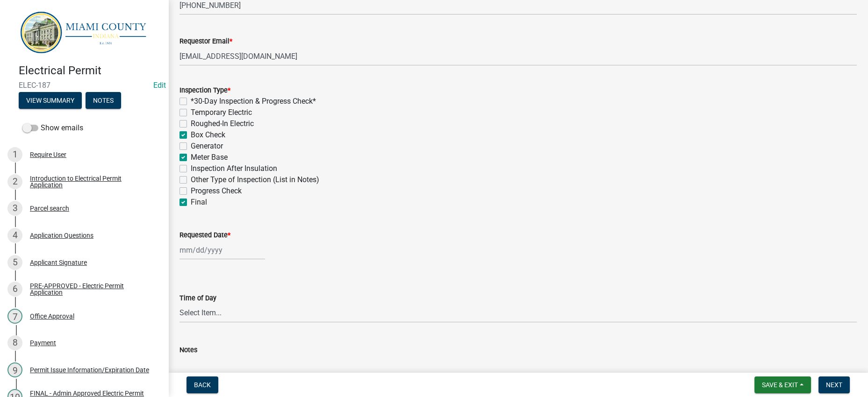
checkbox input "false"
checkbox input "true"
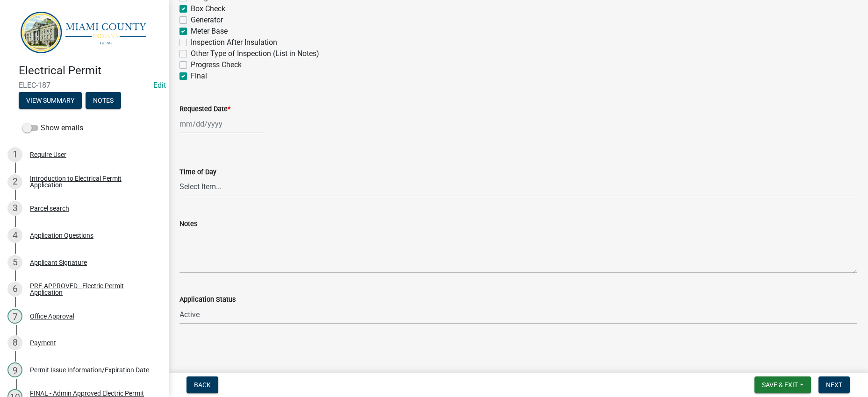
select select "9"
select select "2025"
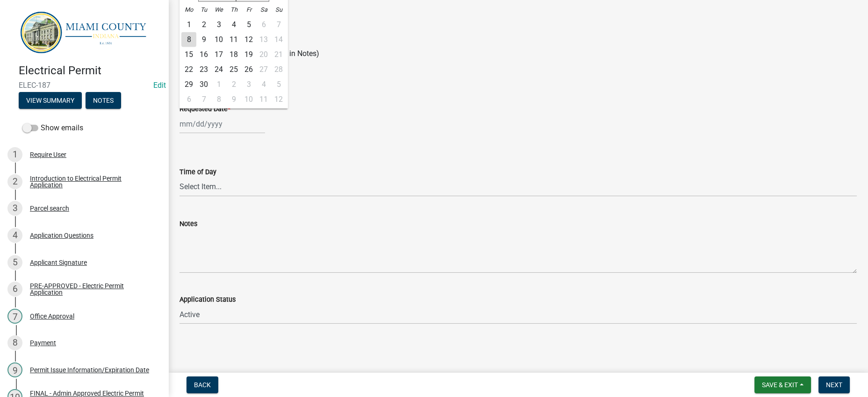
click at [193, 134] on div "[PERSON_NAME] Feb Mar Apr [PERSON_NAME][DATE] Oct Nov [DATE] 1526 1527 1528 152…" at bounding box center [222, 124] width 86 height 19
click at [211, 47] on div "9" at bounding box center [203, 39] width 15 height 15
type input "[DATE]"
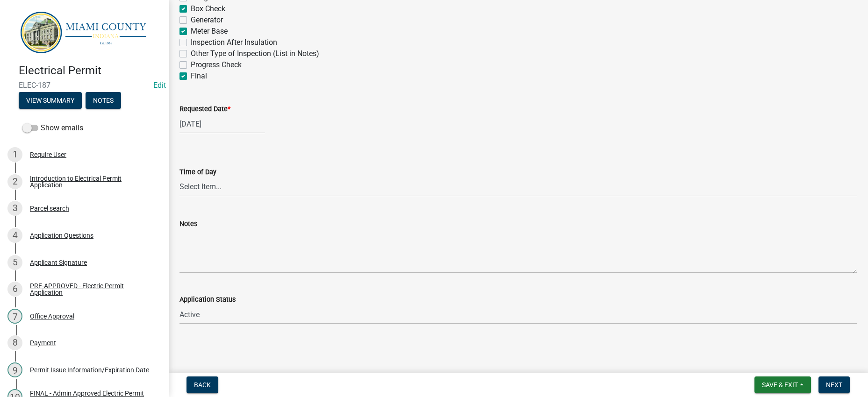
click at [473, 134] on div "Requested Date * [DATE]" at bounding box center [517, 111] width 677 height 43
click at [242, 197] on select "Select Item... AM PM" at bounding box center [517, 187] width 677 height 19
click at [182, 197] on select "Select Item... AM PM" at bounding box center [517, 187] width 677 height 19
select select "2076309e-35fa-447a-a87e-2d59a2fccc53"
click at [484, 134] on div "[DATE]" at bounding box center [517, 124] width 677 height 19
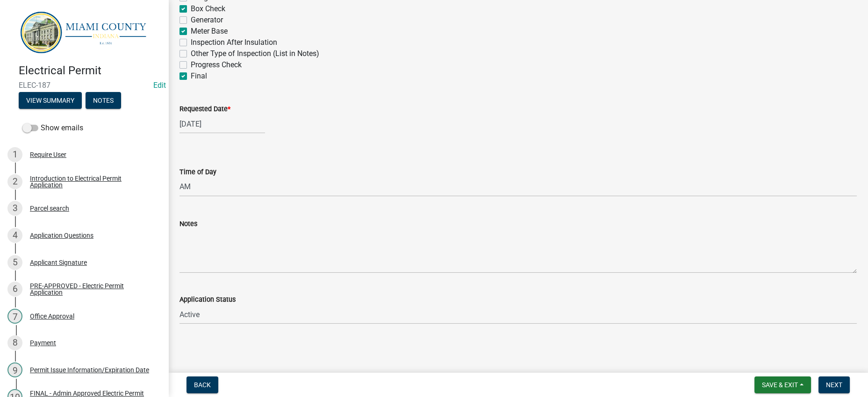
scroll to position [483, 0]
click at [827, 381] on span "Next" at bounding box center [834, 384] width 16 height 7
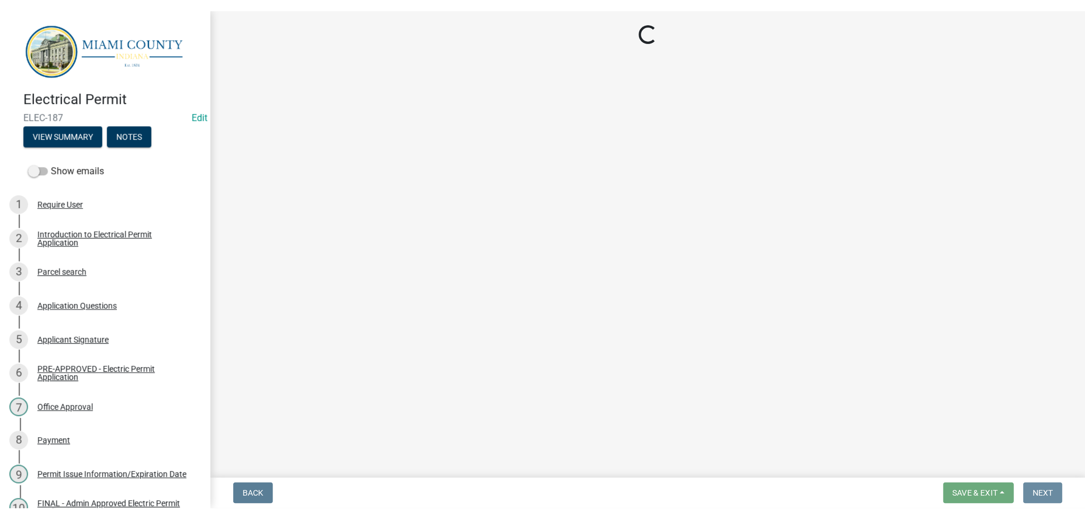
scroll to position [0, 0]
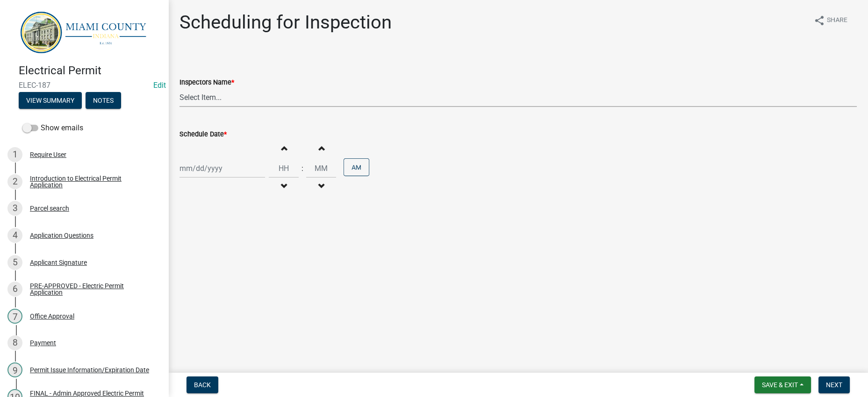
click at [321, 107] on select "Select Item... bmthomas ([PERSON_NAME]) croser ([PERSON_NAME]) [PERSON_NAME] ([…" at bounding box center [517, 97] width 677 height 19
select select "25b75ae6-03c7-4280-9b34-fcf63005d5e5"
click at [182, 107] on select "Select Item... bmthomas ([PERSON_NAME]) croser ([PERSON_NAME]) [PERSON_NAME] ([…" at bounding box center [517, 97] width 677 height 19
click at [232, 178] on div at bounding box center [222, 168] width 86 height 19
select select "9"
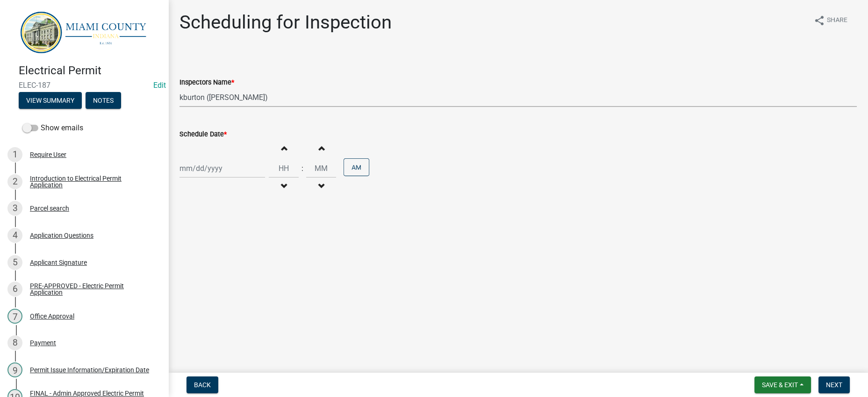
select select "2025"
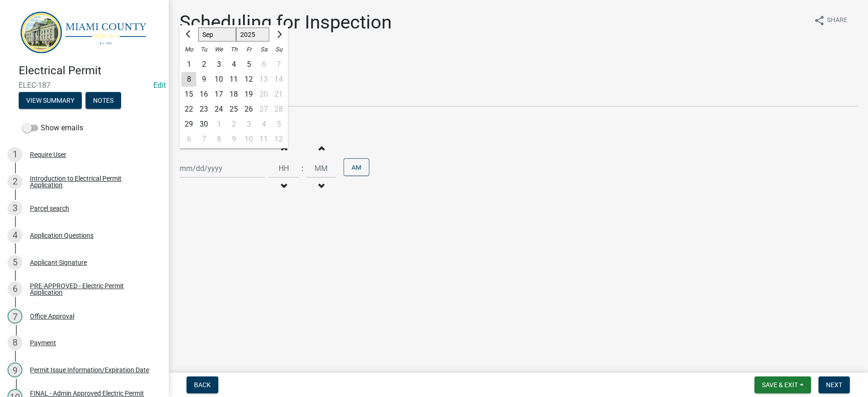
click at [211, 87] on div "9" at bounding box center [203, 79] width 15 height 15
type input "[DATE]"
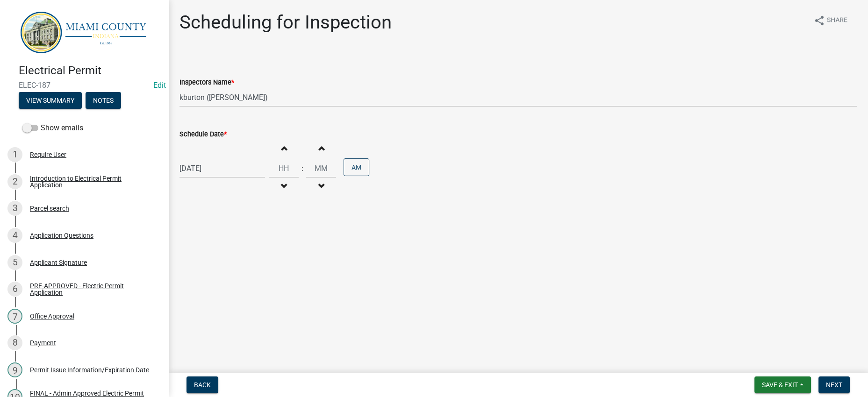
click at [294, 157] on button "Increment hours" at bounding box center [284, 148] width 20 height 17
type input "01"
type input "00"
click at [294, 157] on button "Increment hours" at bounding box center [284, 148] width 20 height 17
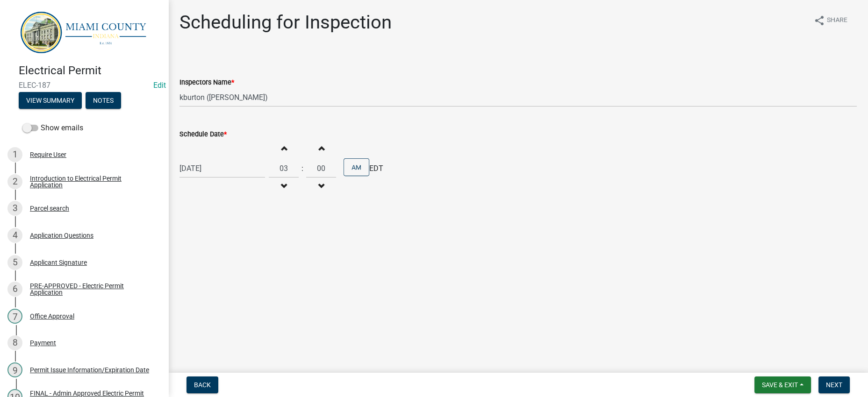
click at [294, 157] on button "Increment hours" at bounding box center [284, 148] width 20 height 17
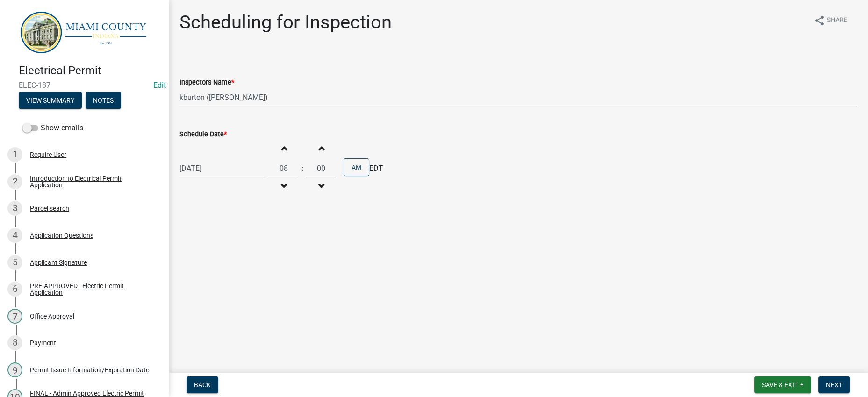
click at [294, 157] on button "Increment hours" at bounding box center [284, 148] width 20 height 17
type input "09"
click at [650, 332] on main "Scheduling for Inspection share Share Inspectors Name * Select Item... bmthomas…" at bounding box center [518, 184] width 700 height 369
click at [833, 381] on span "Next" at bounding box center [834, 384] width 16 height 7
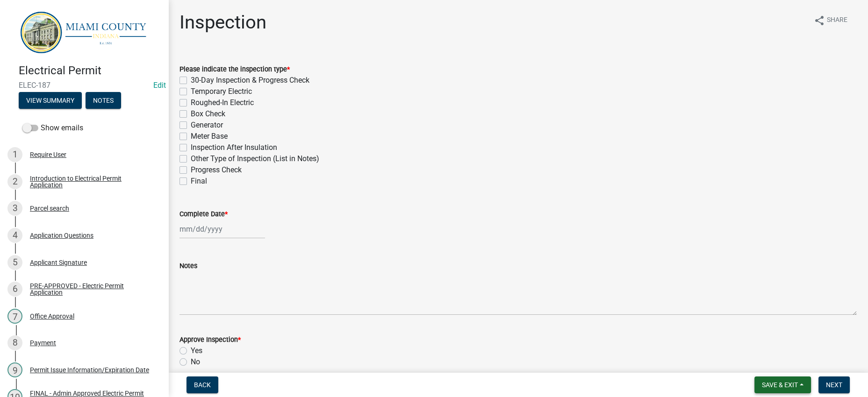
click at [772, 384] on span "Save & Exit" at bounding box center [780, 384] width 36 height 7
click at [751, 350] on button "Save & Exit" at bounding box center [773, 356] width 75 height 22
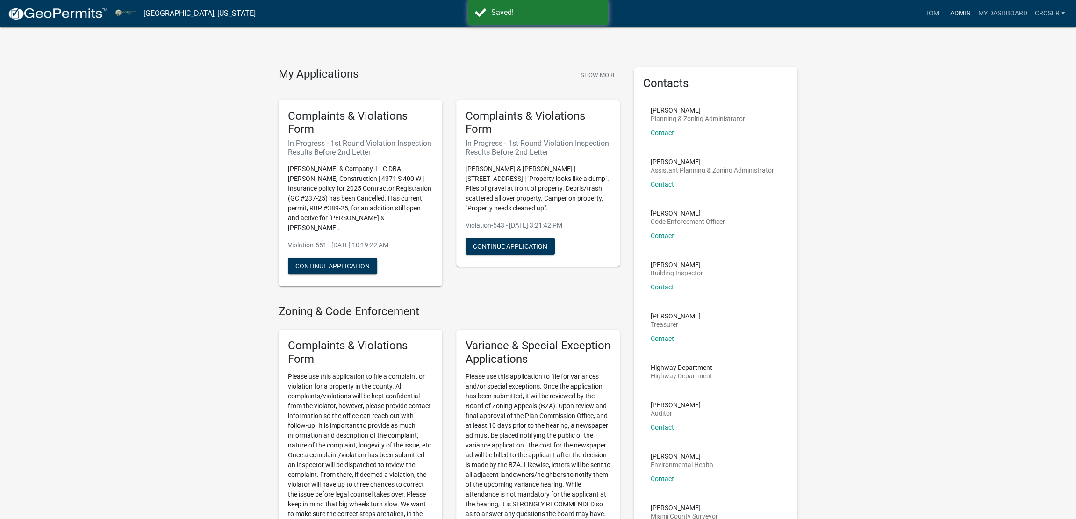
drag, startPoint x: 924, startPoint y: 16, endPoint x: 809, endPoint y: 33, distance: 117.1
click at [946, 16] on link "Admin" at bounding box center [960, 14] width 28 height 18
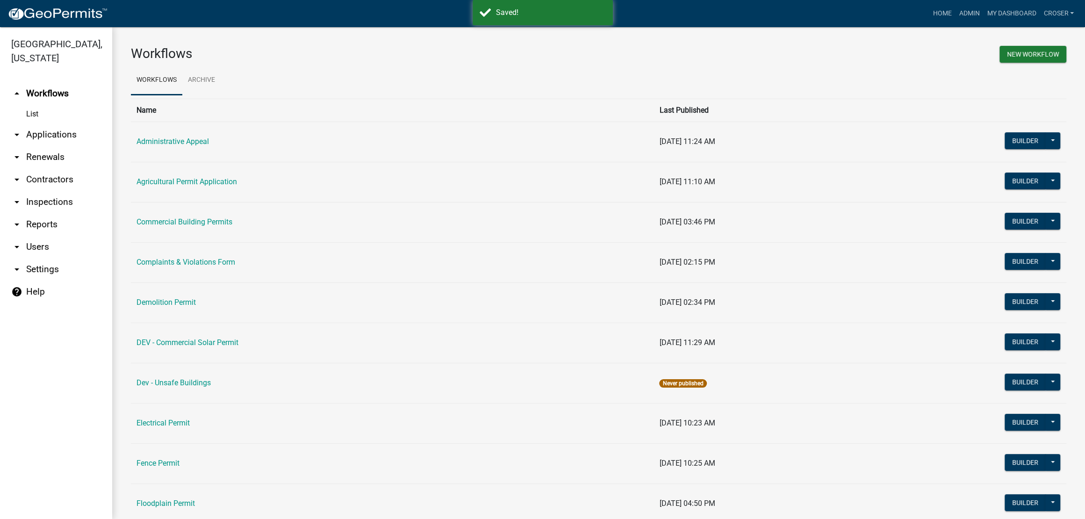
click at [56, 213] on link "arrow_drop_down Inspections" at bounding box center [56, 202] width 112 height 22
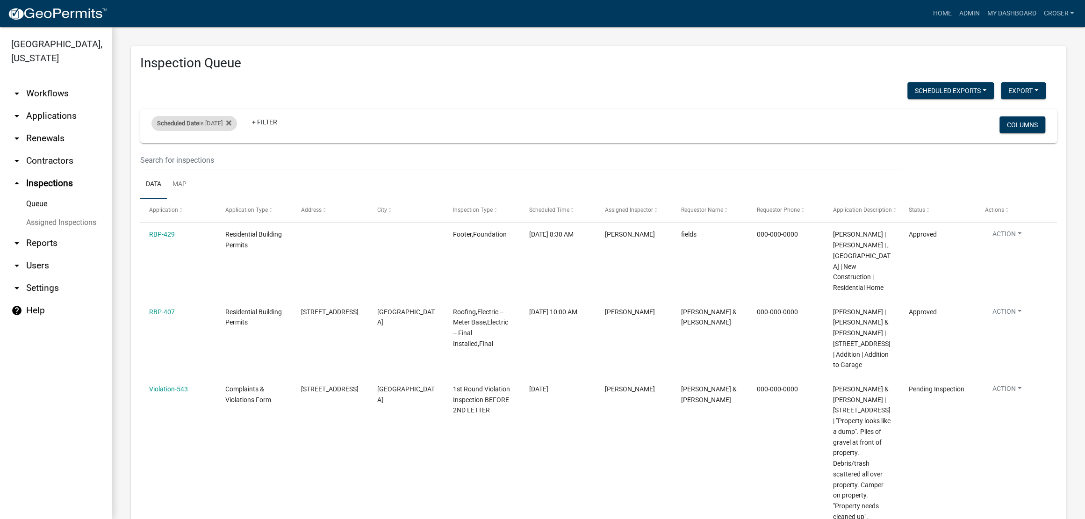
click at [223, 131] on div "Scheduled Date is [DATE]" at bounding box center [194, 123] width 86 height 15
click at [231, 183] on input "[DATE]" at bounding box center [198, 178] width 65 height 19
type input "[DATE]"
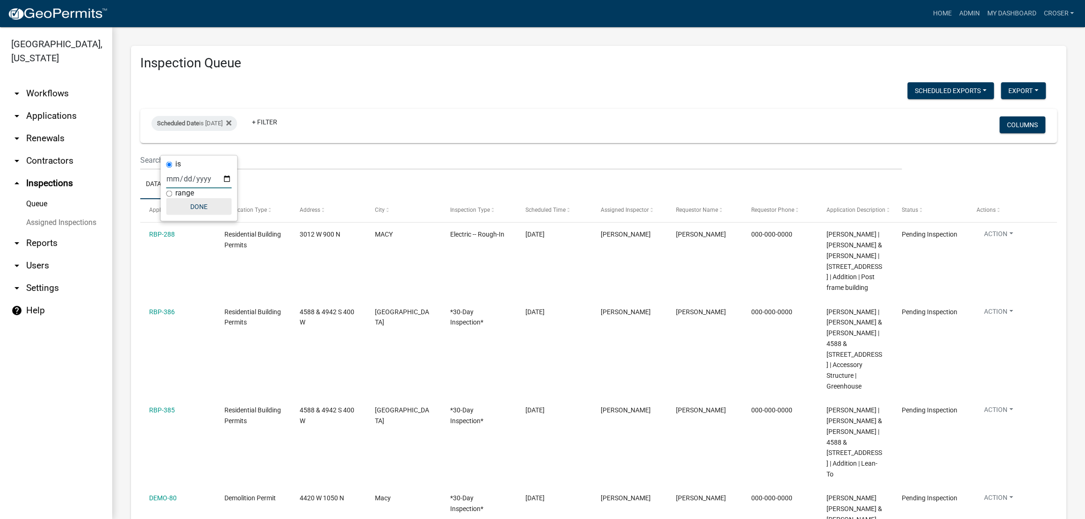
click at [198, 215] on button "Done" at bounding box center [198, 206] width 65 height 17
click at [533, 64] on h3 "Inspection Queue" at bounding box center [598, 63] width 917 height 16
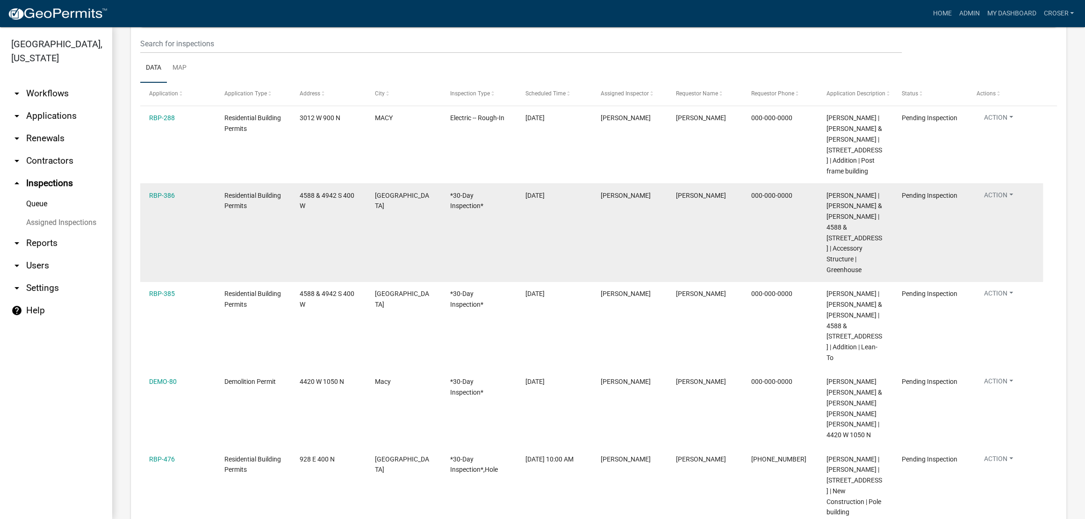
scroll to position [117, 0]
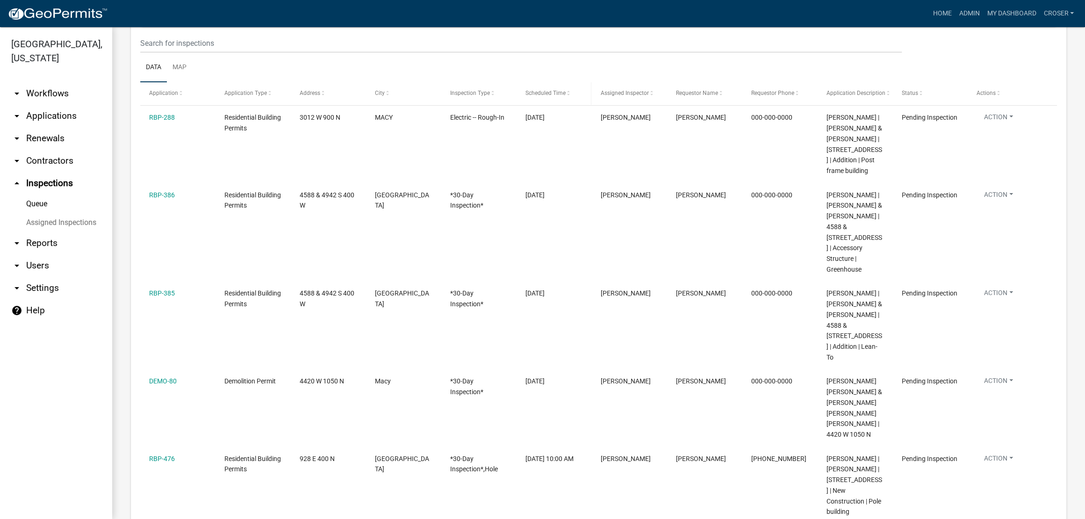
click at [556, 96] on span "Scheduled Time" at bounding box center [545, 93] width 40 height 7
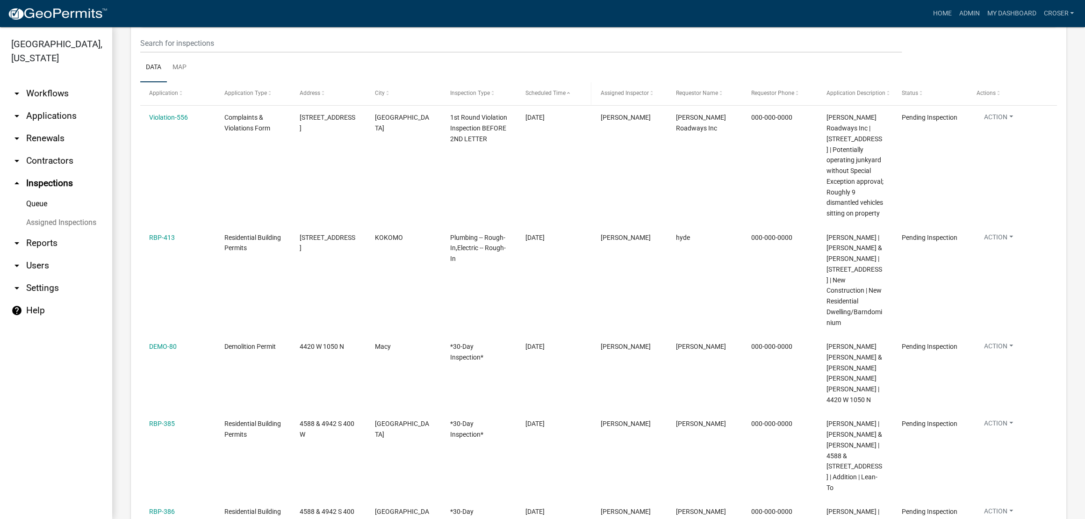
click at [556, 96] on span "Scheduled Time" at bounding box center [545, 93] width 40 height 7
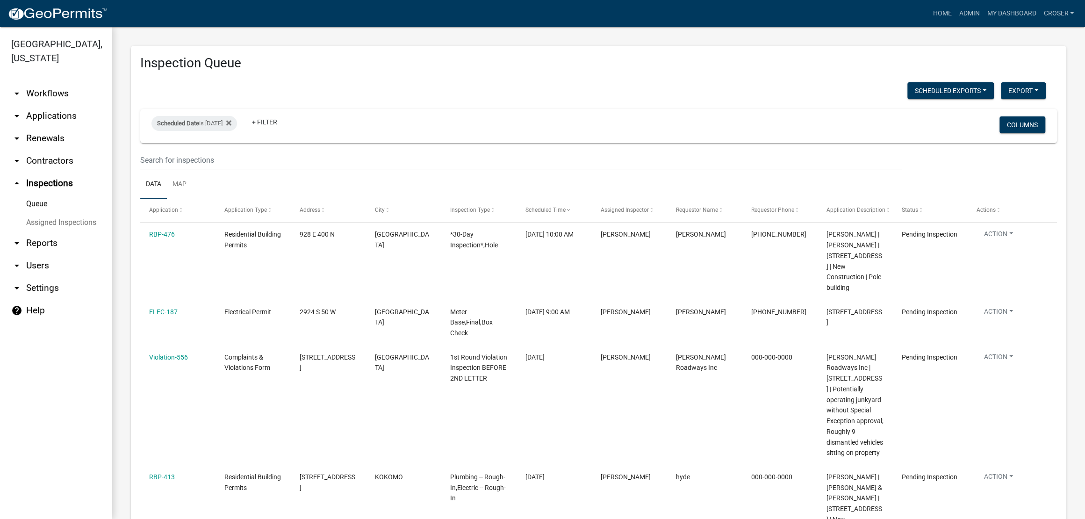
click at [608, 77] on div "Inspection Queue Scheduled Exports + Create New [PERSON_NAME]'s Daily Scheduled…" at bounding box center [598, 503] width 935 height 915
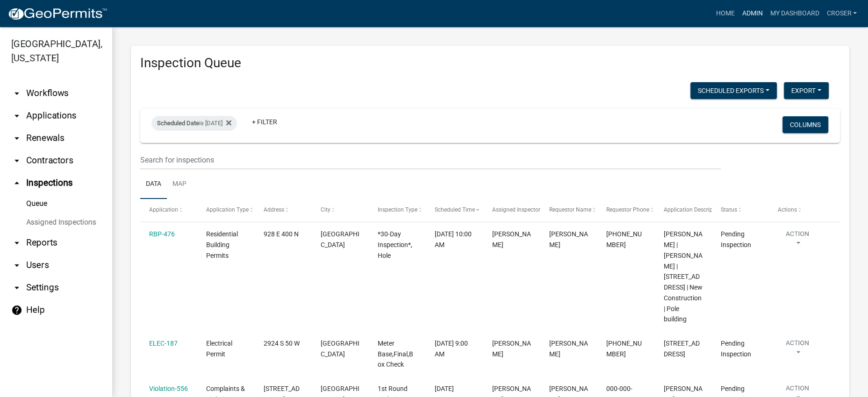
click at [738, 17] on link "Admin" at bounding box center [752, 14] width 28 height 18
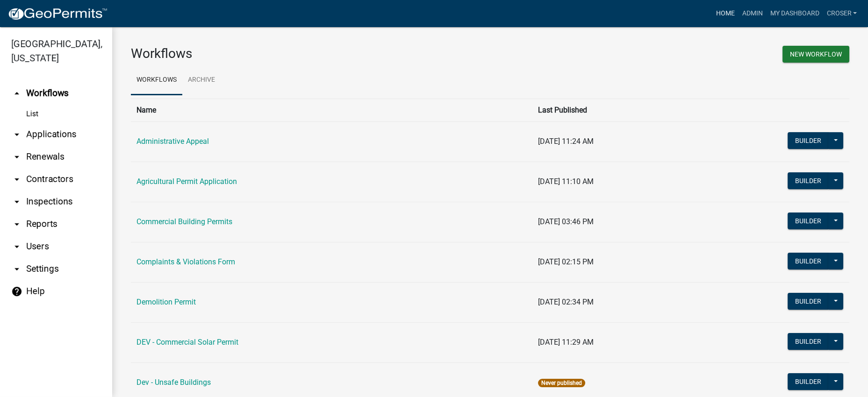
click at [712, 22] on link "Home" at bounding box center [725, 14] width 26 height 18
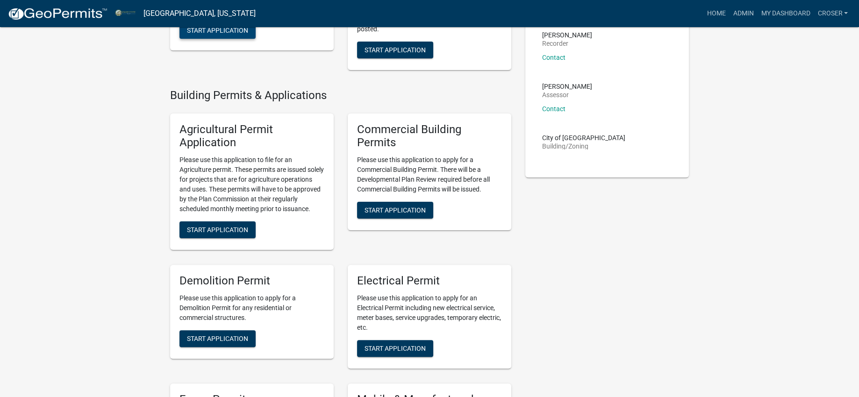
click at [256, 39] on button "Start Application" at bounding box center [217, 30] width 76 height 17
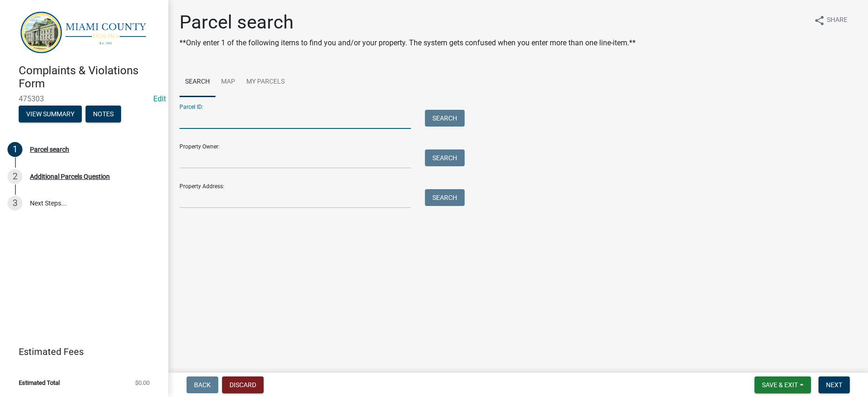
click at [220, 129] on input "Parcel ID:" at bounding box center [294, 119] width 231 height 19
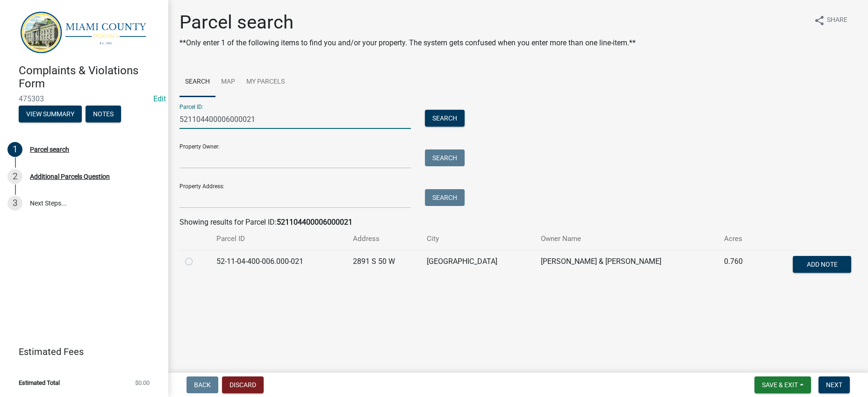
type input "521104400006000021"
click at [196, 256] on label at bounding box center [196, 256] width 0 height 0
click at [196, 262] on input "radio" at bounding box center [199, 259] width 6 height 6
radio input "true"
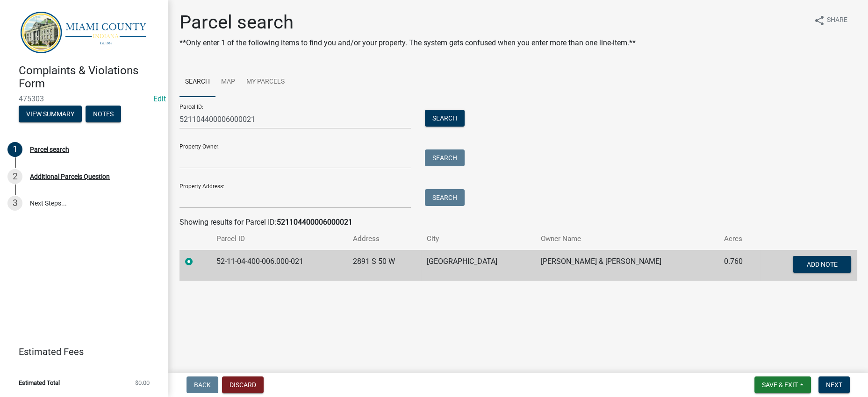
click at [619, 208] on div "Parcel ID: 521104400006000021 Search Property Owner: Search Property Address: S…" at bounding box center [517, 153] width 677 height 112
click at [826, 381] on span "Next" at bounding box center [834, 384] width 16 height 7
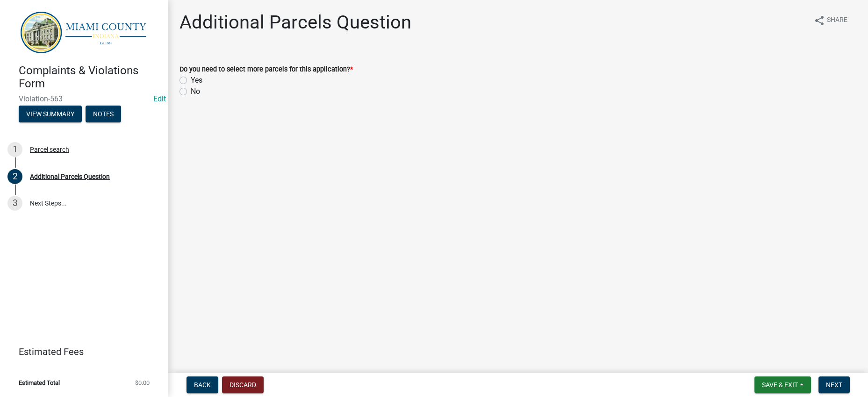
click at [191, 97] on label "No" at bounding box center [195, 91] width 9 height 11
click at [191, 92] on input "No" at bounding box center [194, 89] width 6 height 6
radio input "true"
click at [838, 377] on button "Next" at bounding box center [833, 385] width 31 height 17
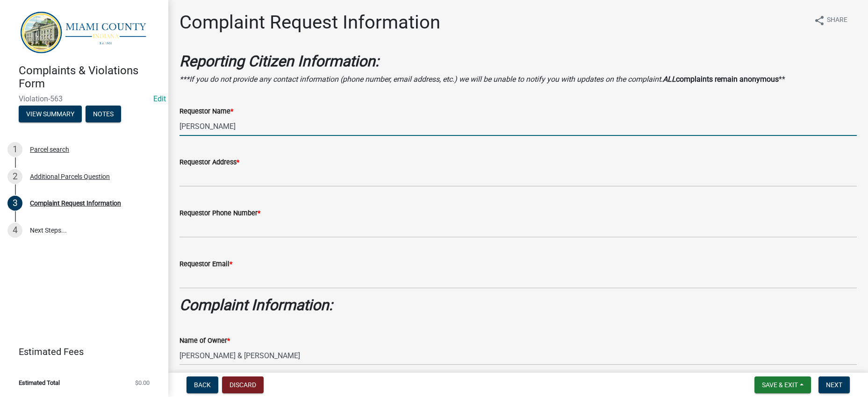
click at [176, 136] on div "Requestor Name * [PERSON_NAME]" at bounding box center [517, 114] width 691 height 43
type input "[PERSON_NAME]"
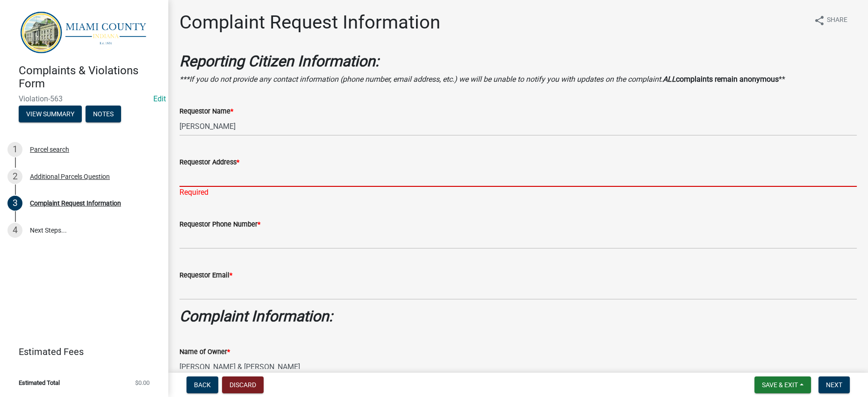
click at [194, 187] on input "Requestor Address *" at bounding box center [517, 177] width 677 height 19
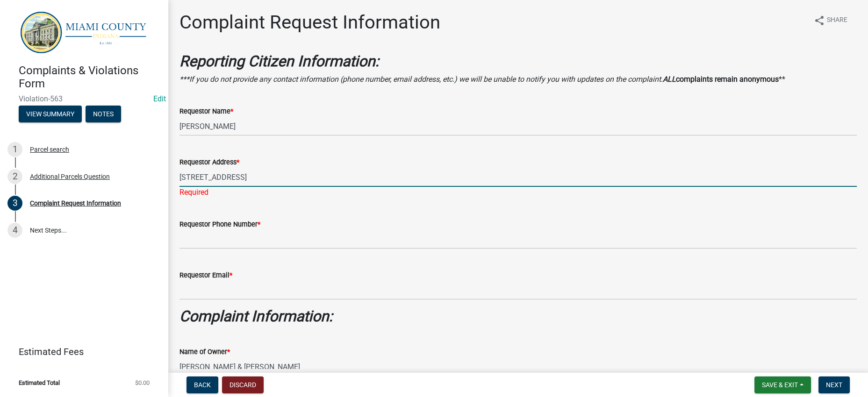
type input "[STREET_ADDRESS]"
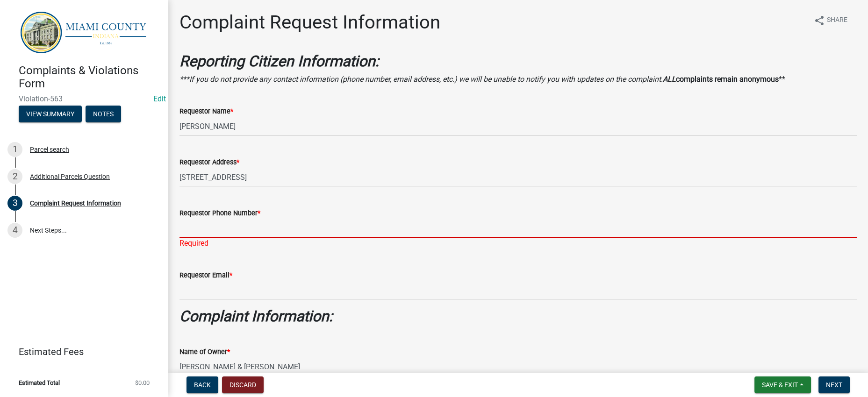
click at [255, 238] on input "Requestor Phone Number *" at bounding box center [517, 228] width 677 height 19
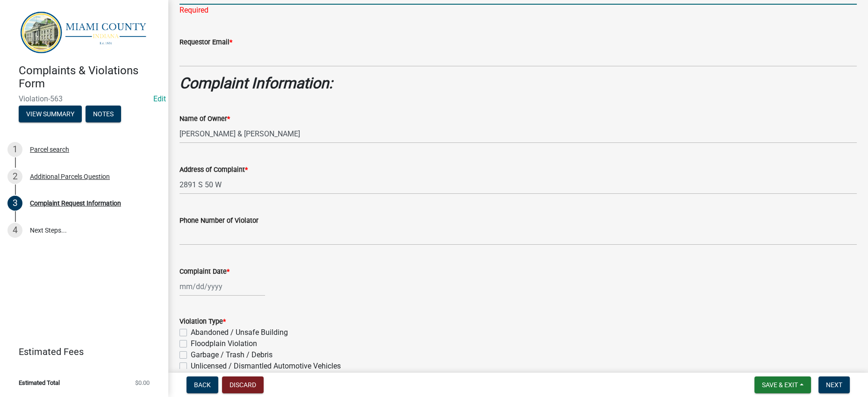
scroll to position [234, 0]
type input "[PHONE_NUMBER]"
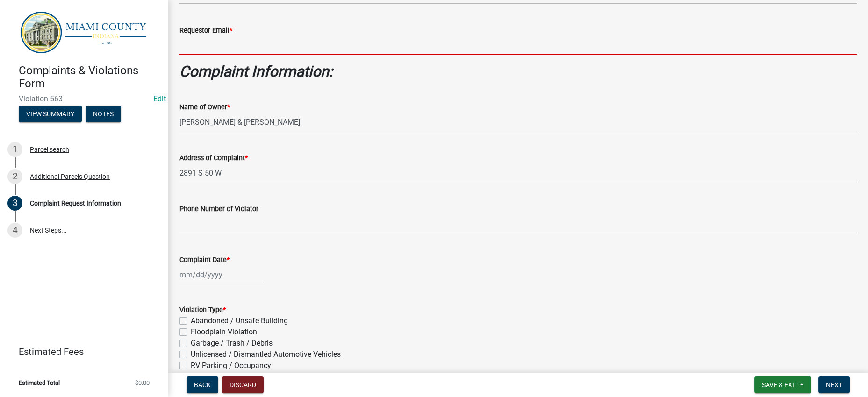
click at [230, 63] on wm-data-entity-input "Requestor Email *" at bounding box center [517, 37] width 677 height 51
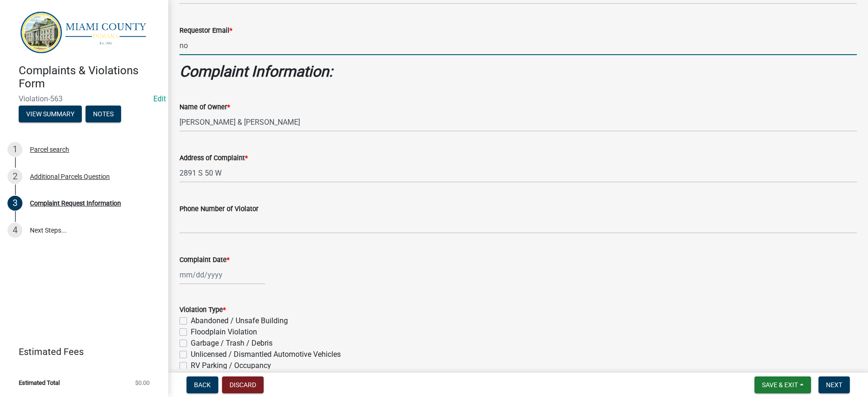
type input "[EMAIL_ADDRESS][DOMAIN_NAME]"
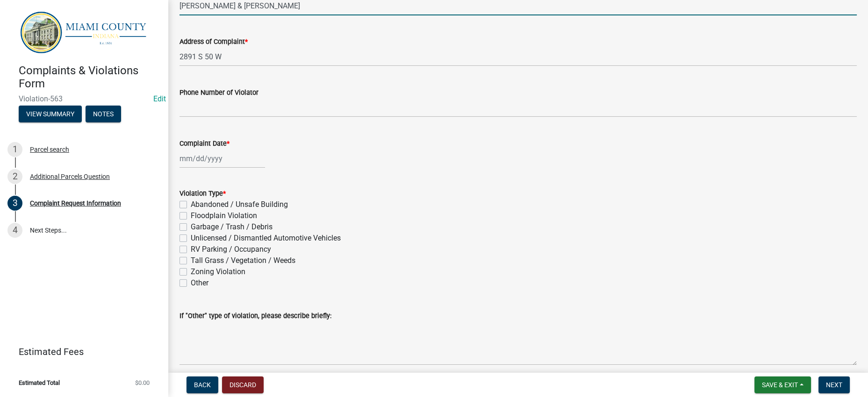
scroll to position [351, 0]
drag, startPoint x: 220, startPoint y: 105, endPoint x: 153, endPoint y: 104, distance: 66.8
click at [153, 104] on div "Complaints & Violations Form Violation-563 Edit View Summary Notes 1 Parcel sea…" at bounding box center [434, 198] width 868 height 397
click at [309, 15] on input "[PERSON_NAME] & [PERSON_NAME]" at bounding box center [517, 5] width 677 height 19
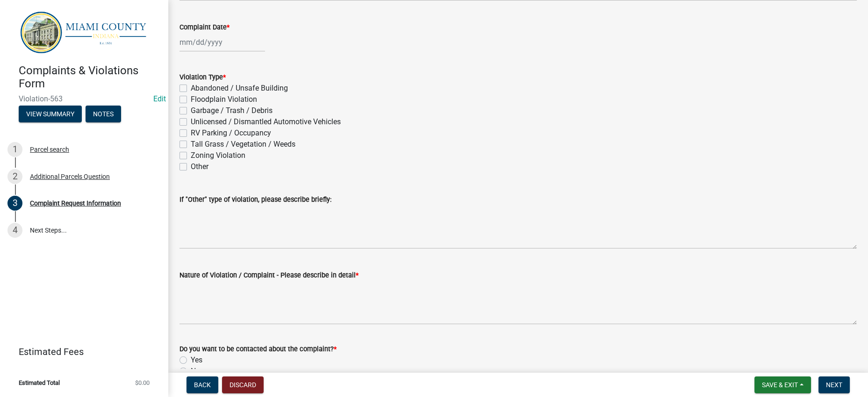
scroll to position [467, 0]
type input "[PERSON_NAME] & [PERSON_NAME]"
select select "9"
select select "2025"
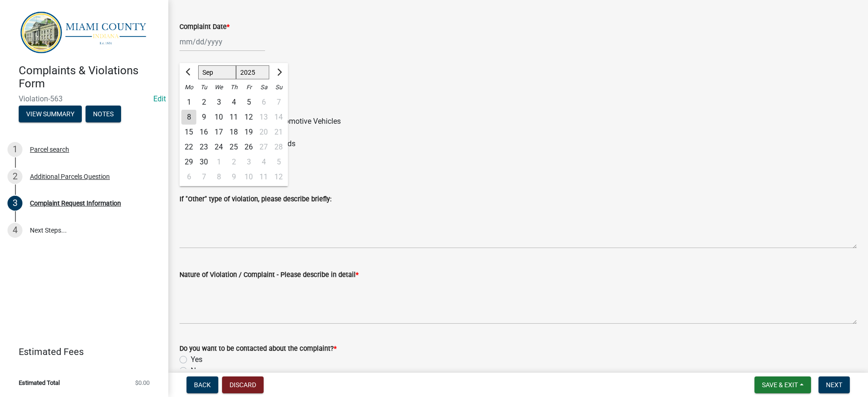
click at [231, 51] on div "[PERSON_NAME] Feb Mar Apr [PERSON_NAME][DATE] Oct Nov [DATE] 1526 1527 1528 152…" at bounding box center [222, 41] width 86 height 19
click at [196, 125] on div "8" at bounding box center [188, 117] width 15 height 15
type input "[DATE]"
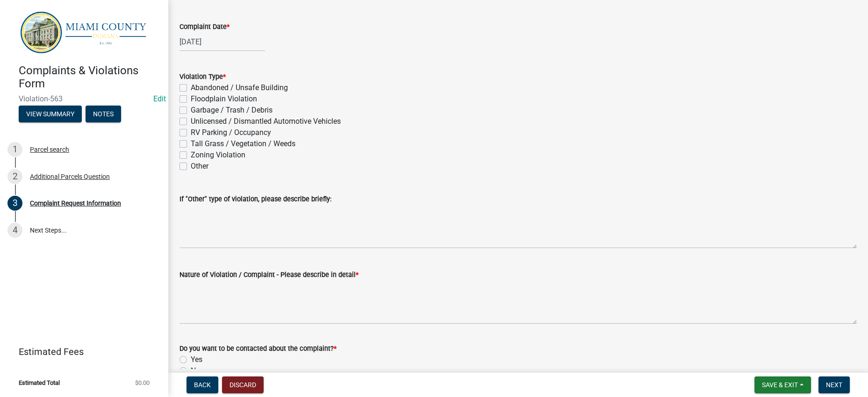
click at [231, 116] on label "Garbage / Trash / Debris" at bounding box center [232, 110] width 82 height 11
click at [197, 111] on input "Garbage / Trash / Debris" at bounding box center [194, 108] width 6 height 6
checkbox input "true"
checkbox input "false"
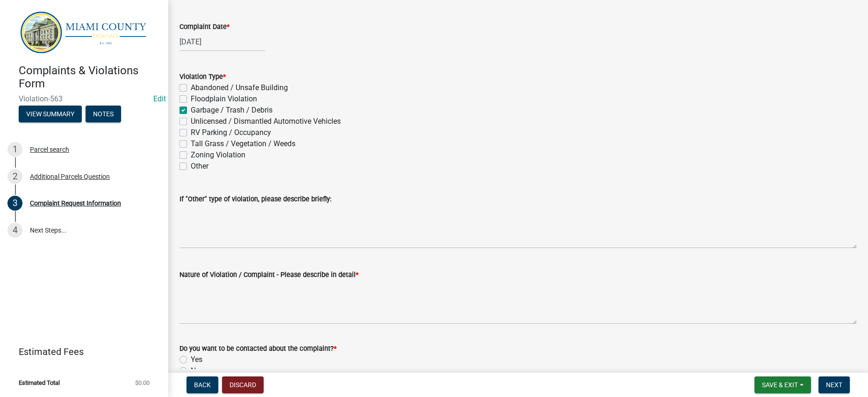
checkbox input "true"
checkbox input "false"
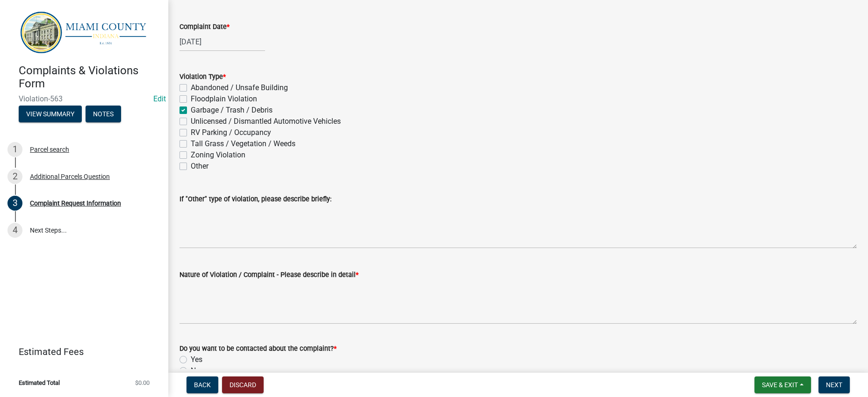
checkbox input "false"
click at [230, 127] on label "Unlicensed / Dismantled Automotive Vehicles" at bounding box center [266, 121] width 150 height 11
click at [197, 122] on input "Unlicensed / Dismantled Automotive Vehicles" at bounding box center [194, 119] width 6 height 6
checkbox input "true"
checkbox input "false"
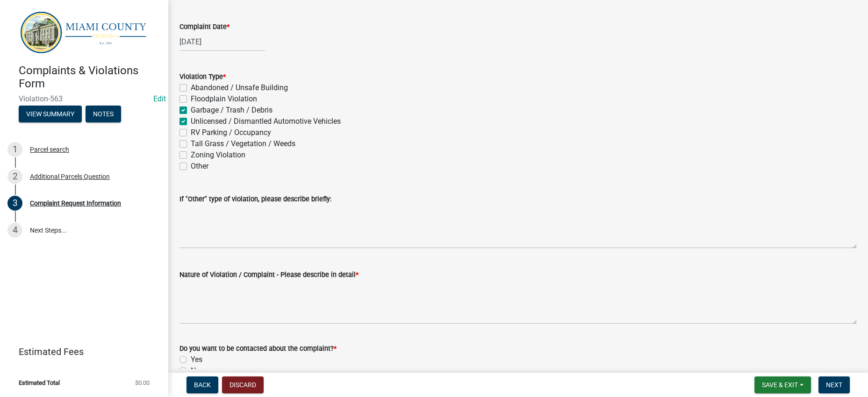
checkbox input "false"
checkbox input "true"
checkbox input "false"
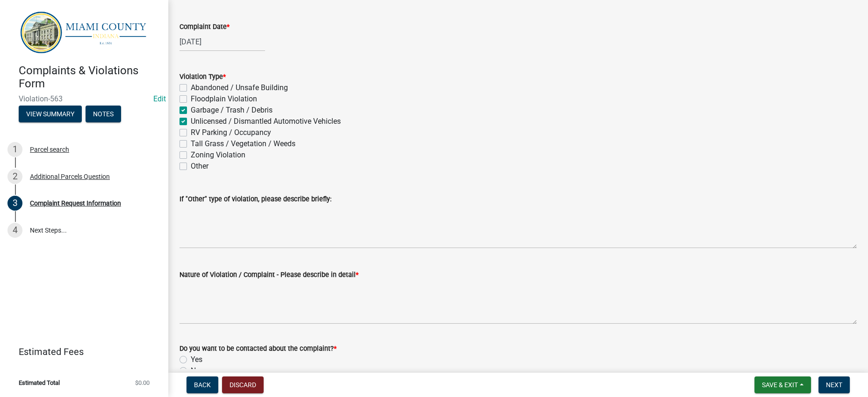
checkbox input "false"
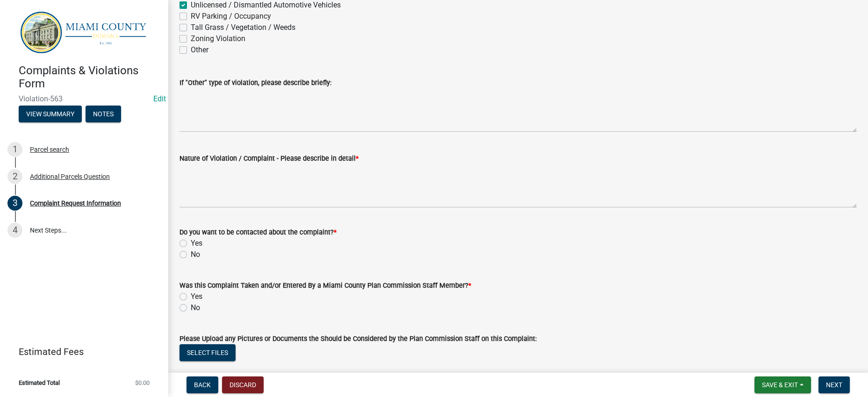
scroll to position [584, 0]
click at [295, 33] on label "Tall Grass / Vegetation / Weeds" at bounding box center [243, 26] width 105 height 11
click at [197, 28] on input "Tall Grass / Vegetation / Weeds" at bounding box center [194, 24] width 6 height 6
checkbox input "true"
checkbox input "false"
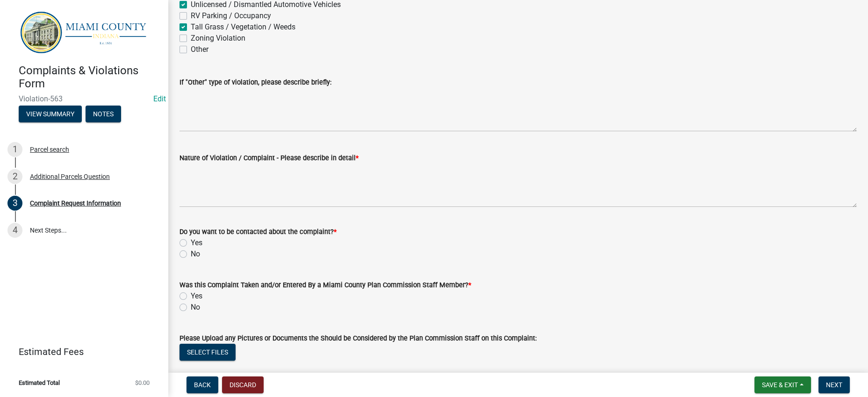
checkbox input "false"
checkbox input "true"
checkbox input "false"
checkbox input "true"
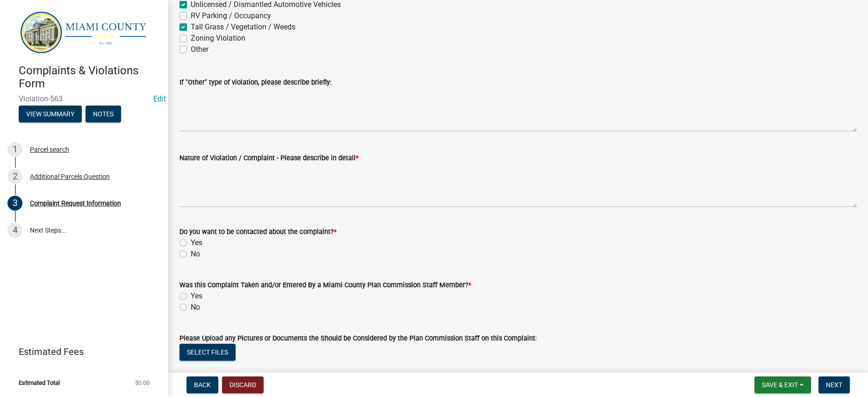
checkbox input "false"
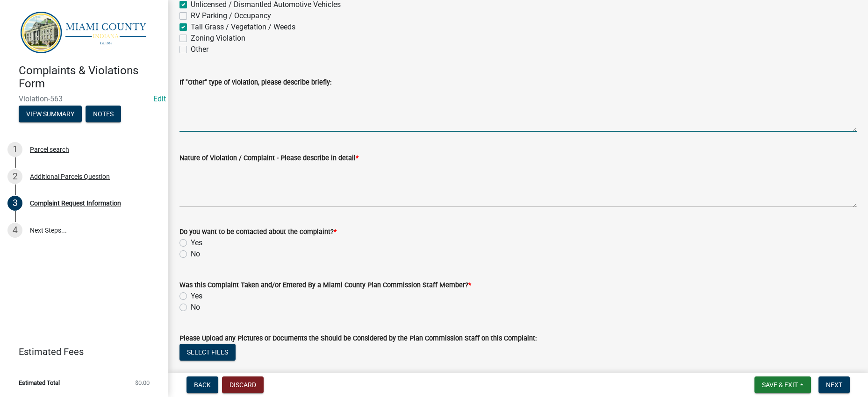
click at [261, 132] on textarea "If "Other" type of violation, please describe briefly:" at bounding box center [517, 110] width 677 height 44
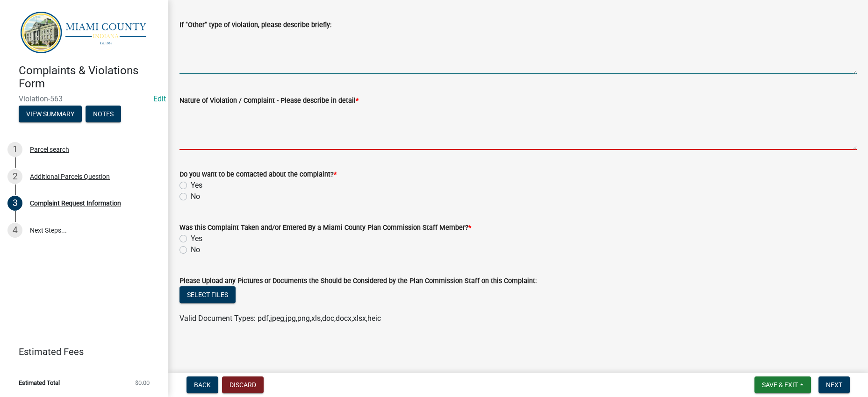
click at [285, 150] on textarea "Nature of Violation / Complaint - Please describe in detail *" at bounding box center [517, 128] width 677 height 44
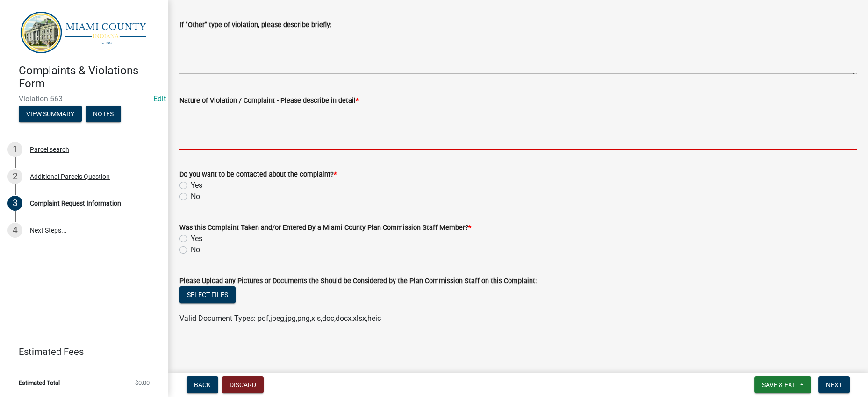
scroll to position [759, 0]
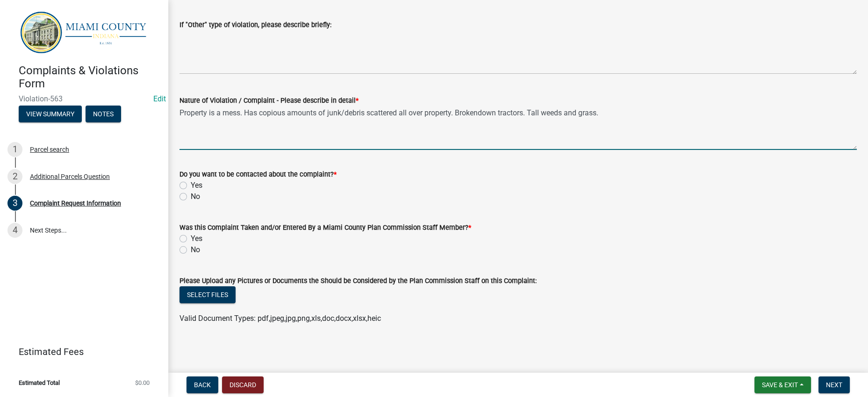
click at [558, 150] on textarea "Property is a mess. Has copious amounts of junk/debris scattered all over prope…" at bounding box center [517, 128] width 677 height 44
click at [531, 150] on textarea "Property is a mess. Has copious amounts of junk/debris scattered all over prope…" at bounding box center [517, 128] width 677 height 44
type textarea "Property is a mess. Has copious amounts of junk/debris scattered all over prope…"
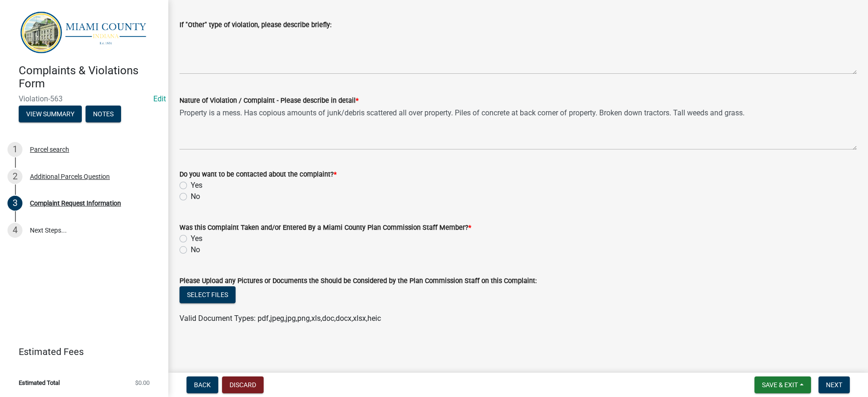
click at [666, 202] on form "Do you want to be contacted about the complaint? * Yes No" at bounding box center [517, 180] width 677 height 45
click at [191, 191] on label "Yes" at bounding box center [197, 185] width 12 height 11
click at [191, 186] on input "Yes" at bounding box center [194, 183] width 6 height 6
radio input "true"
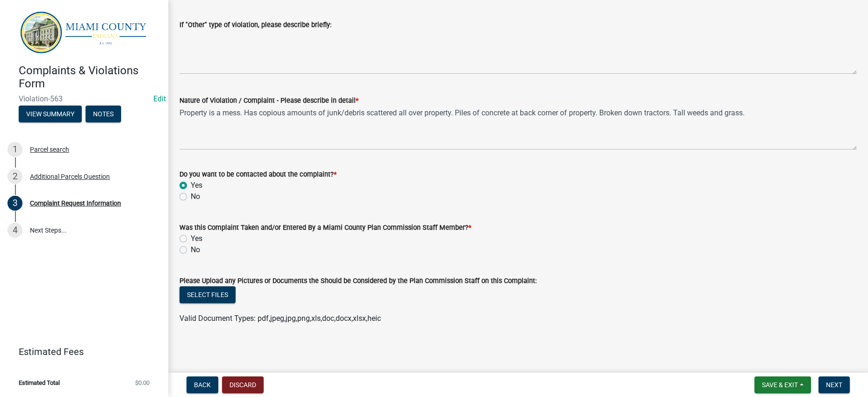
click at [191, 233] on label "Yes" at bounding box center [197, 238] width 12 height 11
click at [191, 233] on input "Yes" at bounding box center [194, 236] width 6 height 6
radio input "true"
click at [826, 383] on span "Next" at bounding box center [834, 384] width 16 height 7
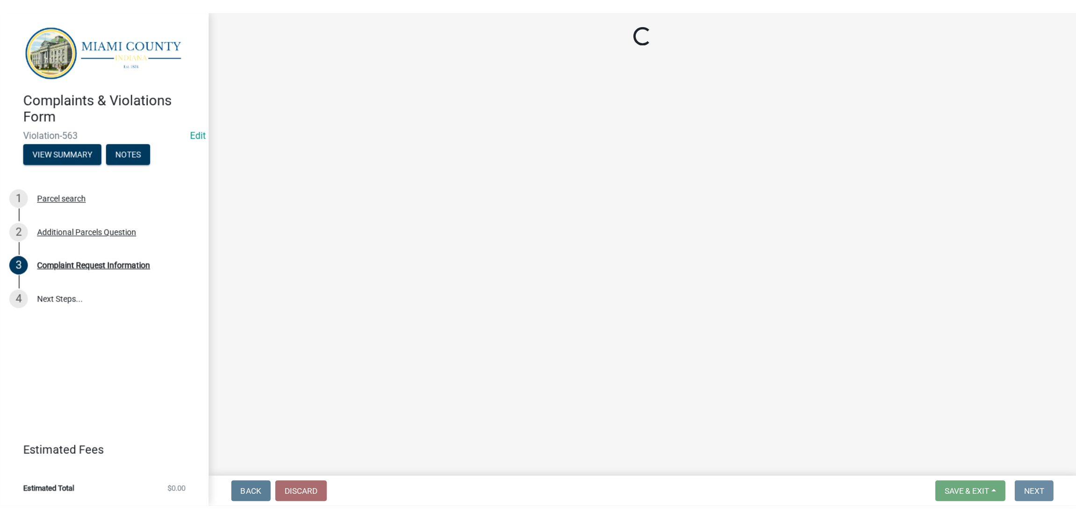
scroll to position [0, 0]
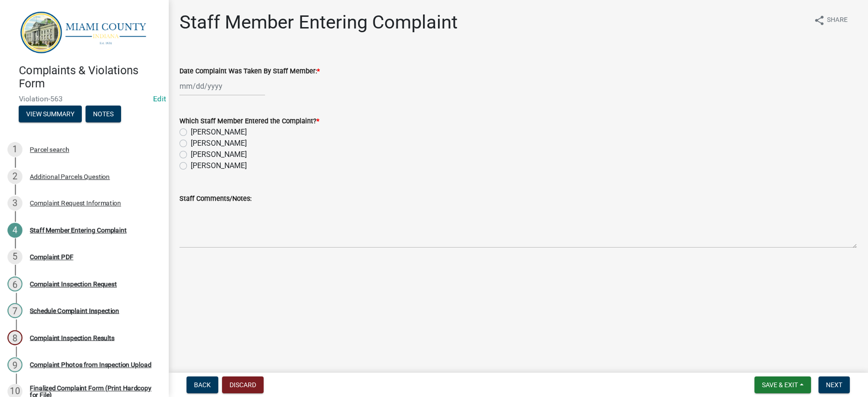
click at [225, 96] on div at bounding box center [222, 86] width 86 height 19
select select "9"
select select "2025"
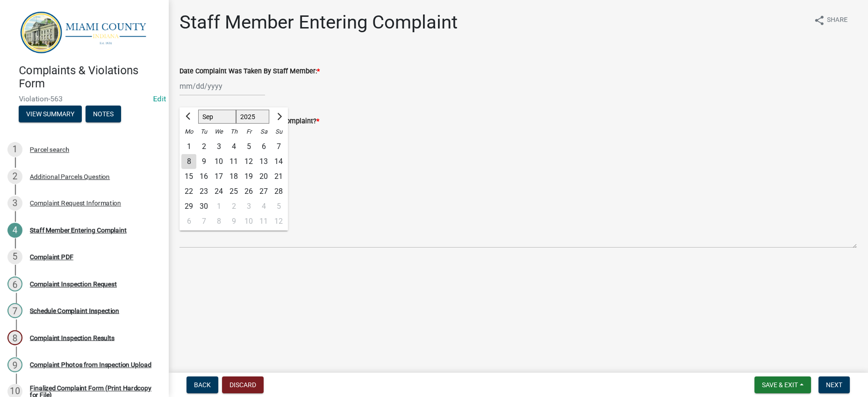
click at [191, 169] on div "8" at bounding box center [188, 161] width 15 height 15
type input "[DATE]"
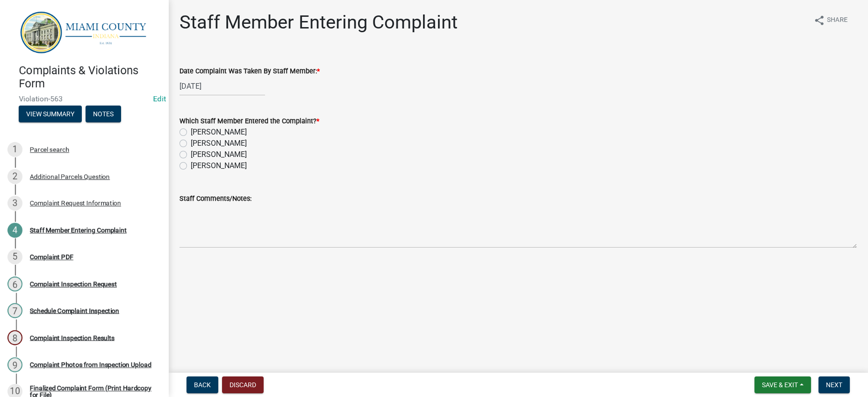
click at [191, 138] on label "[PERSON_NAME]" at bounding box center [219, 132] width 56 height 11
click at [191, 133] on input "[PERSON_NAME]" at bounding box center [194, 130] width 6 height 6
radio input "true"
click at [831, 381] on span "Next" at bounding box center [834, 384] width 16 height 7
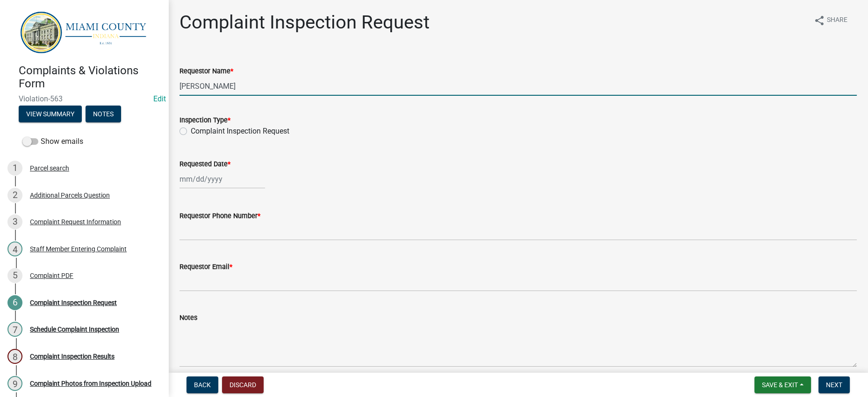
click at [253, 96] on input "[PERSON_NAME]" at bounding box center [517, 86] width 677 height 19
drag, startPoint x: 251, startPoint y: 114, endPoint x: 173, endPoint y: 112, distance: 78.5
click at [173, 112] on div "Complaint Inspection Request share Share Requestor Name * [PERSON_NAME] Inspect…" at bounding box center [518, 197] width 700 height 372
click at [444, 186] on div "Requested Date *" at bounding box center [517, 166] width 677 height 43
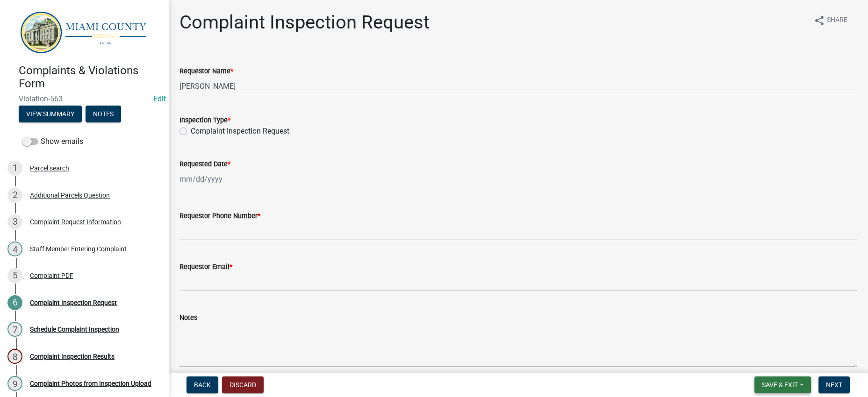
click at [782, 383] on span "Save & Exit" at bounding box center [780, 384] width 36 height 7
click at [761, 354] on button "Save & Exit" at bounding box center [773, 356] width 75 height 22
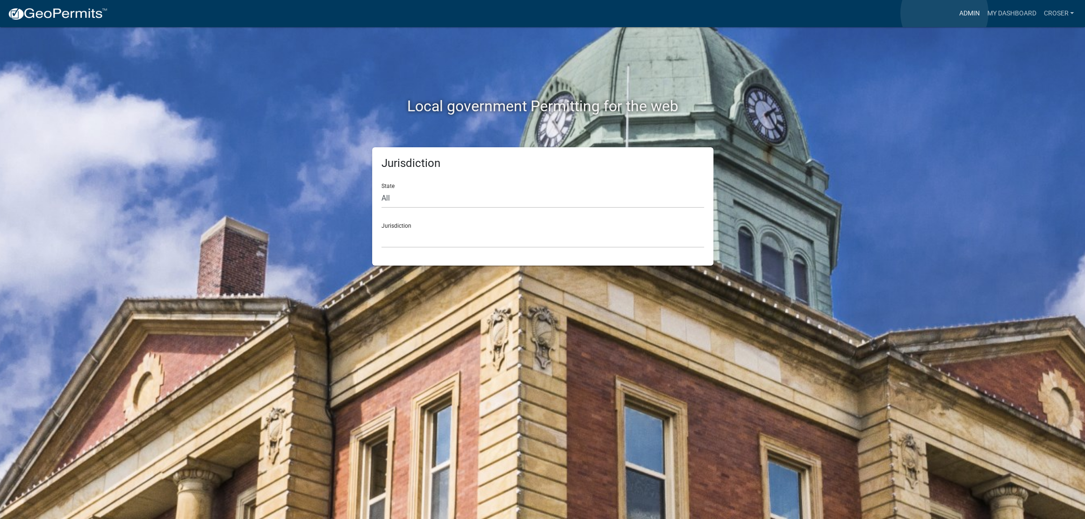
click at [955, 13] on link "Admin" at bounding box center [969, 14] width 28 height 18
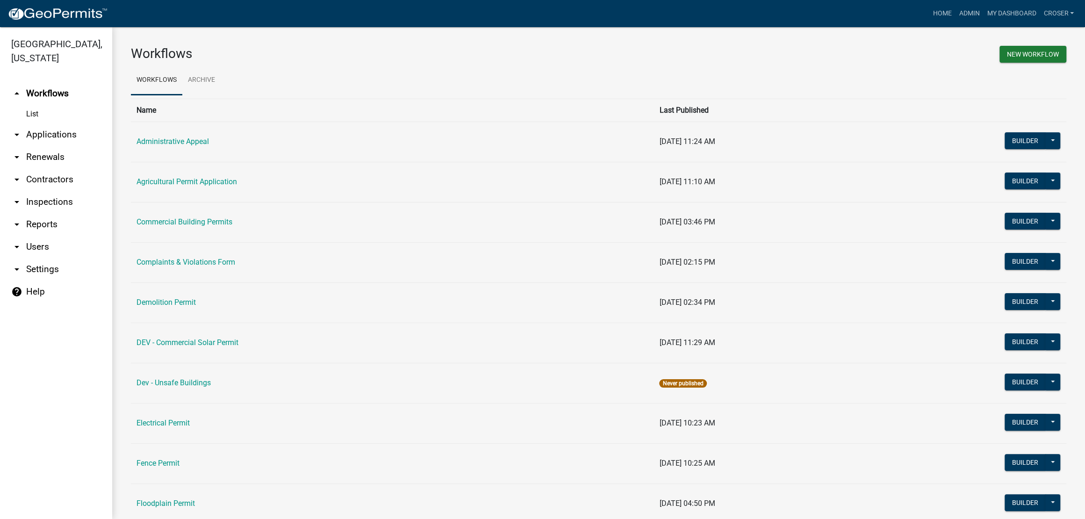
click at [58, 191] on link "arrow_drop_down Contractors" at bounding box center [56, 179] width 112 height 22
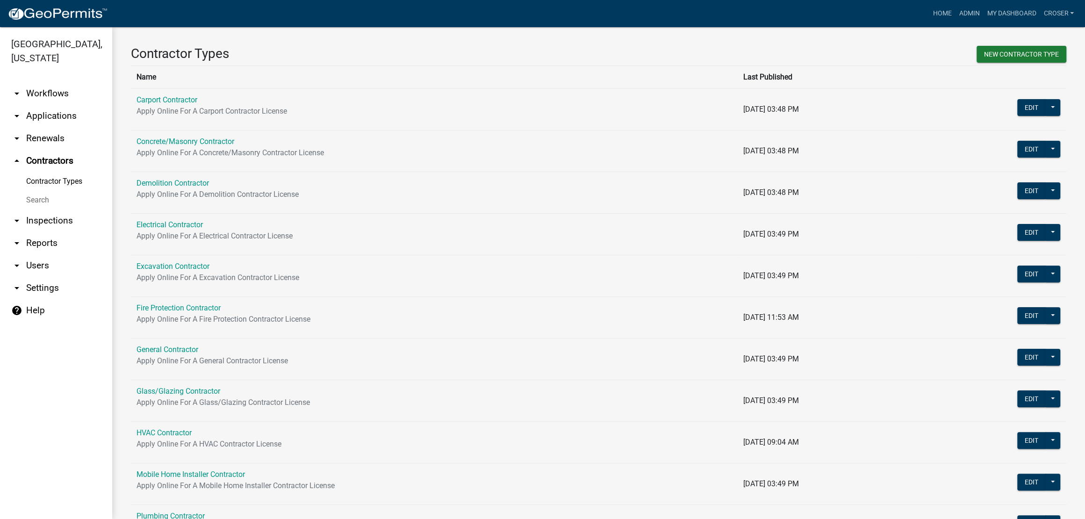
click at [43, 209] on link "Search" at bounding box center [56, 200] width 112 height 19
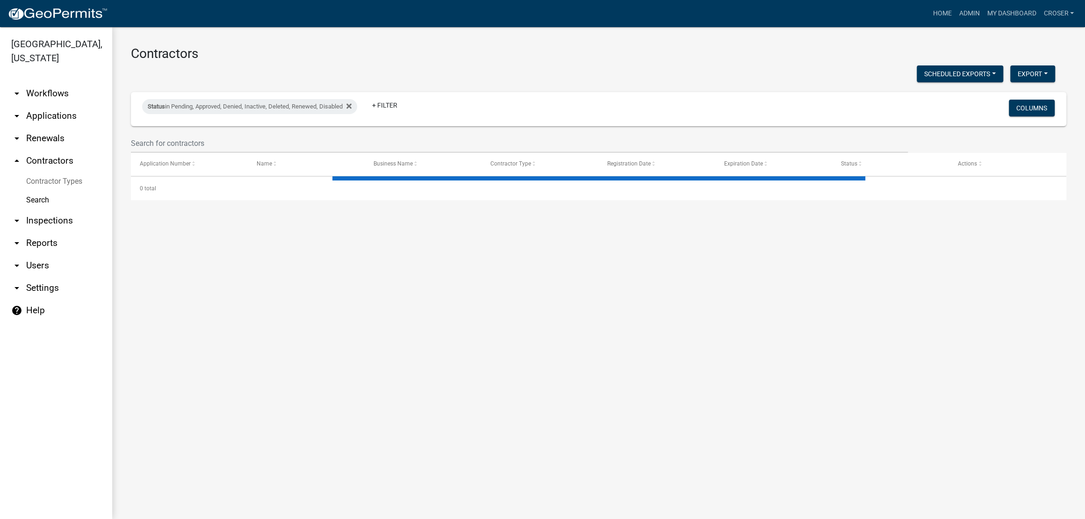
click at [192, 151] on wm-filter-builder "Status in Pending, Approved, Denied, Inactive, Deleted, Renewed, Disabled + Fil…" at bounding box center [598, 122] width 935 height 61
select select "3: 100"
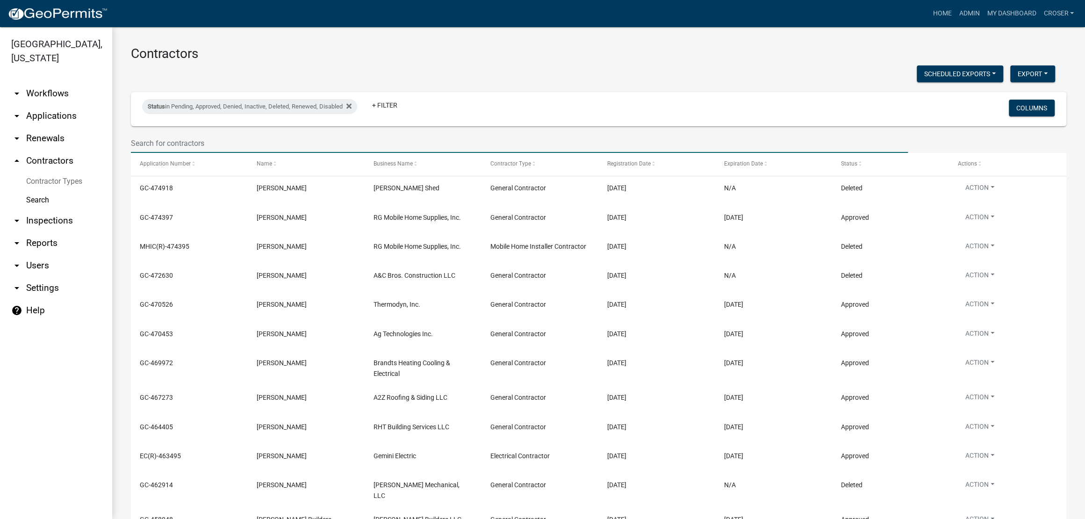
click at [196, 153] on input "text" at bounding box center [519, 143] width 777 height 19
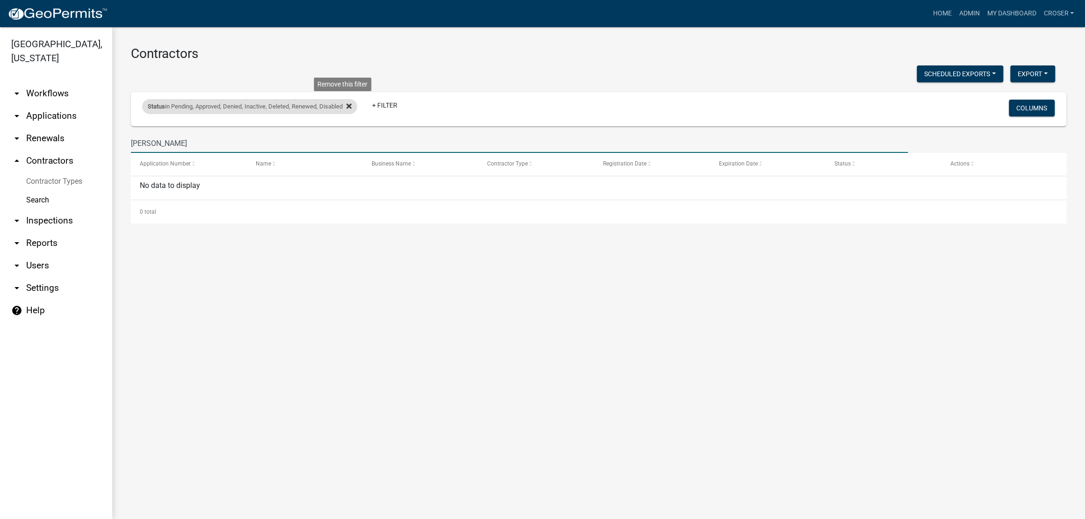
type input "[PERSON_NAME]"
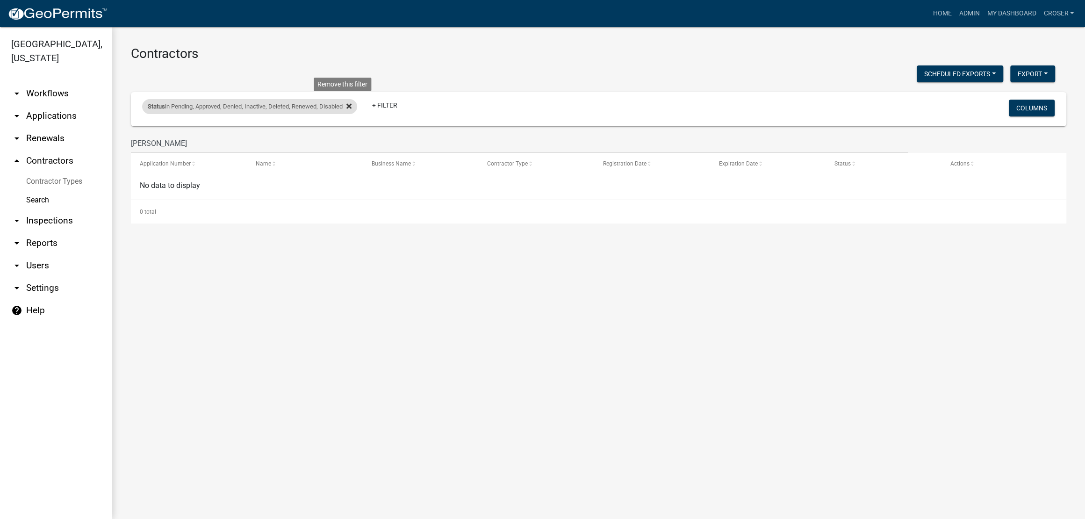
click at [351, 108] on icon at bounding box center [348, 105] width 5 height 5
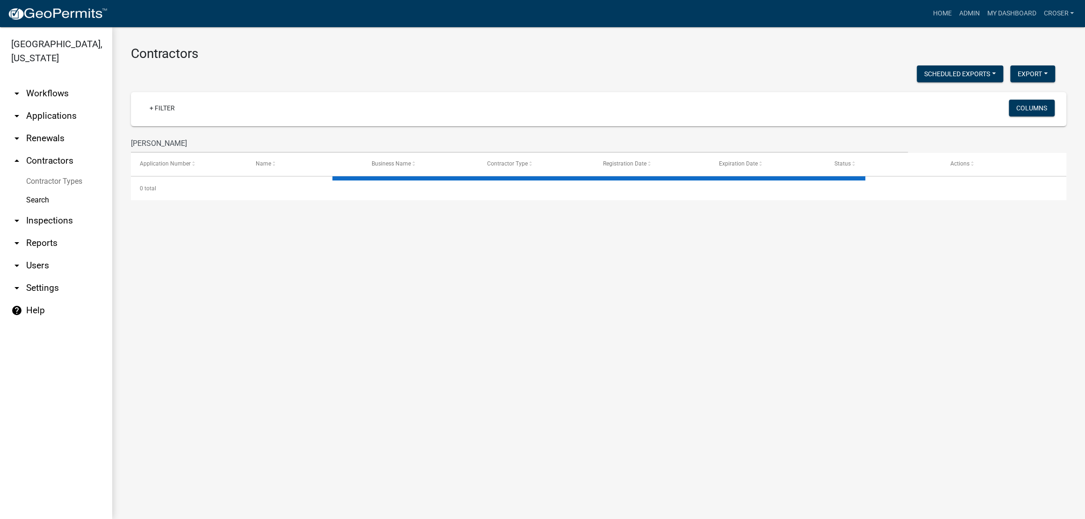
click at [382, 49] on h3 "Contractors" at bounding box center [598, 54] width 935 height 16
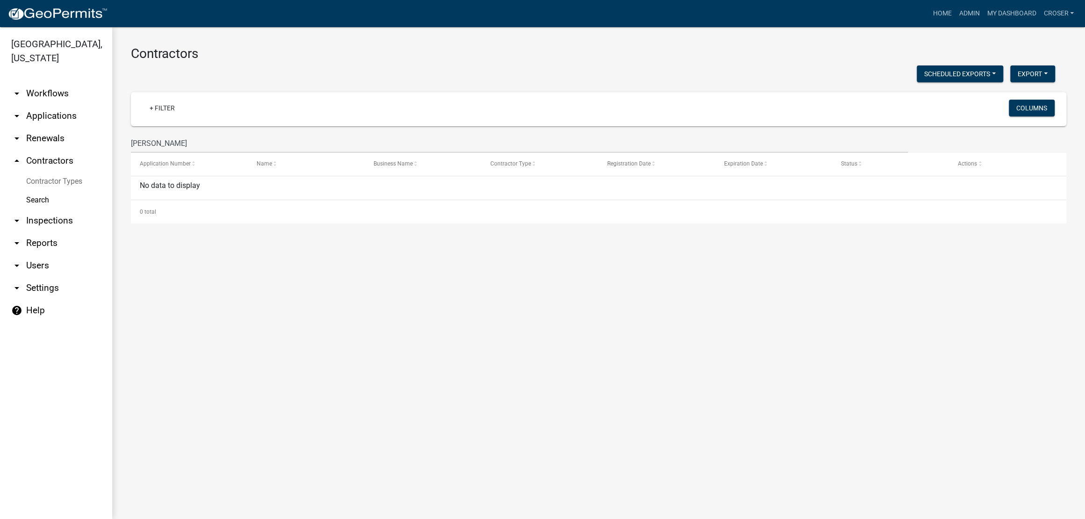
click at [382, 49] on h3 "Contractors" at bounding box center [598, 54] width 935 height 16
